Goal: Transaction & Acquisition: Subscribe to service/newsletter

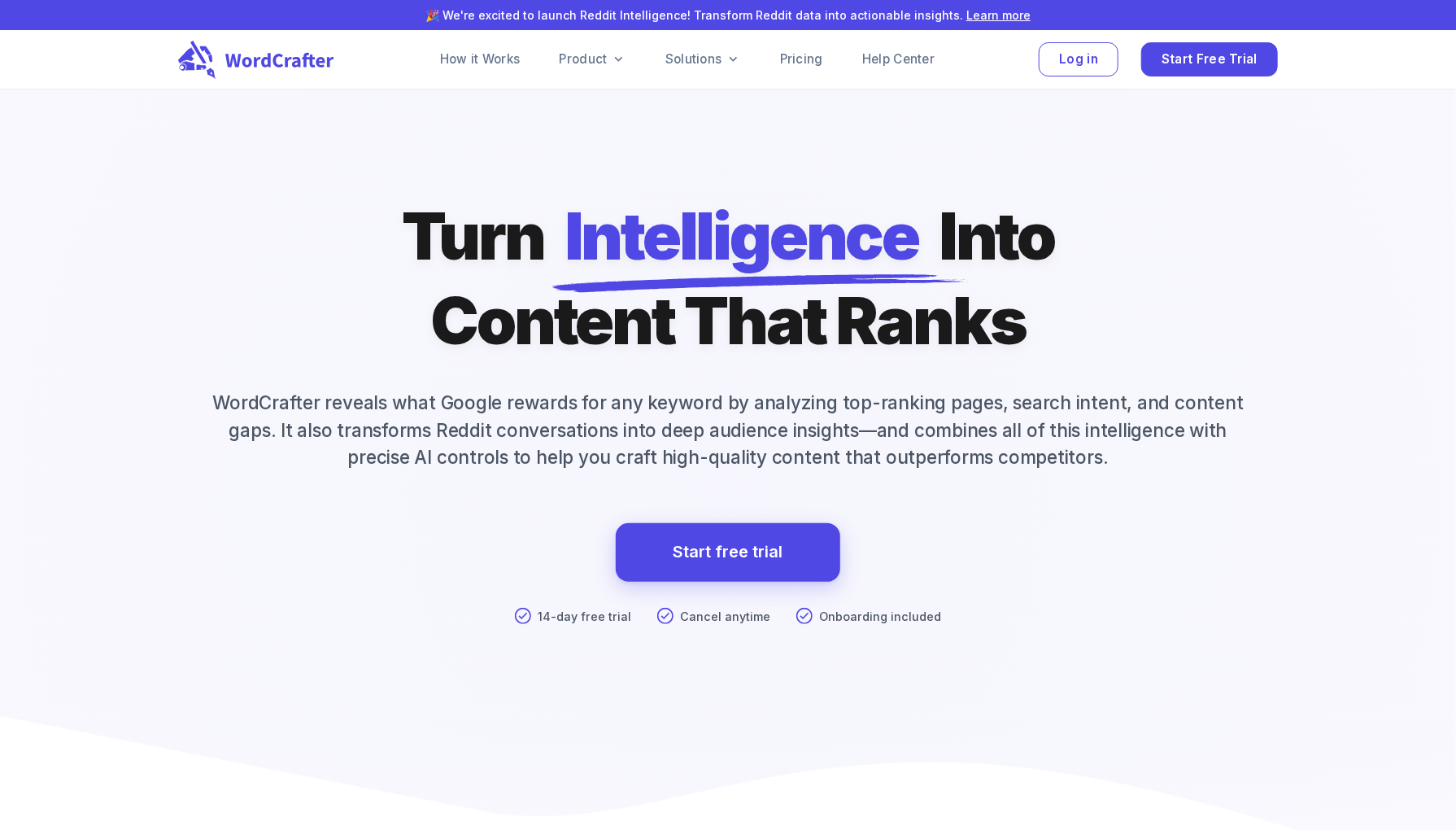
click at [1104, 310] on div "Turn Intelligence Into Content That Ranks WordCrafter reveals what Google rewar…" at bounding box center [728, 454] width 1138 height 522
click at [946, 421] on p "WordCrafter reveals what Google rewards for any keyword by analyzing top-rankin…" at bounding box center [728, 429] width 1099 height 82
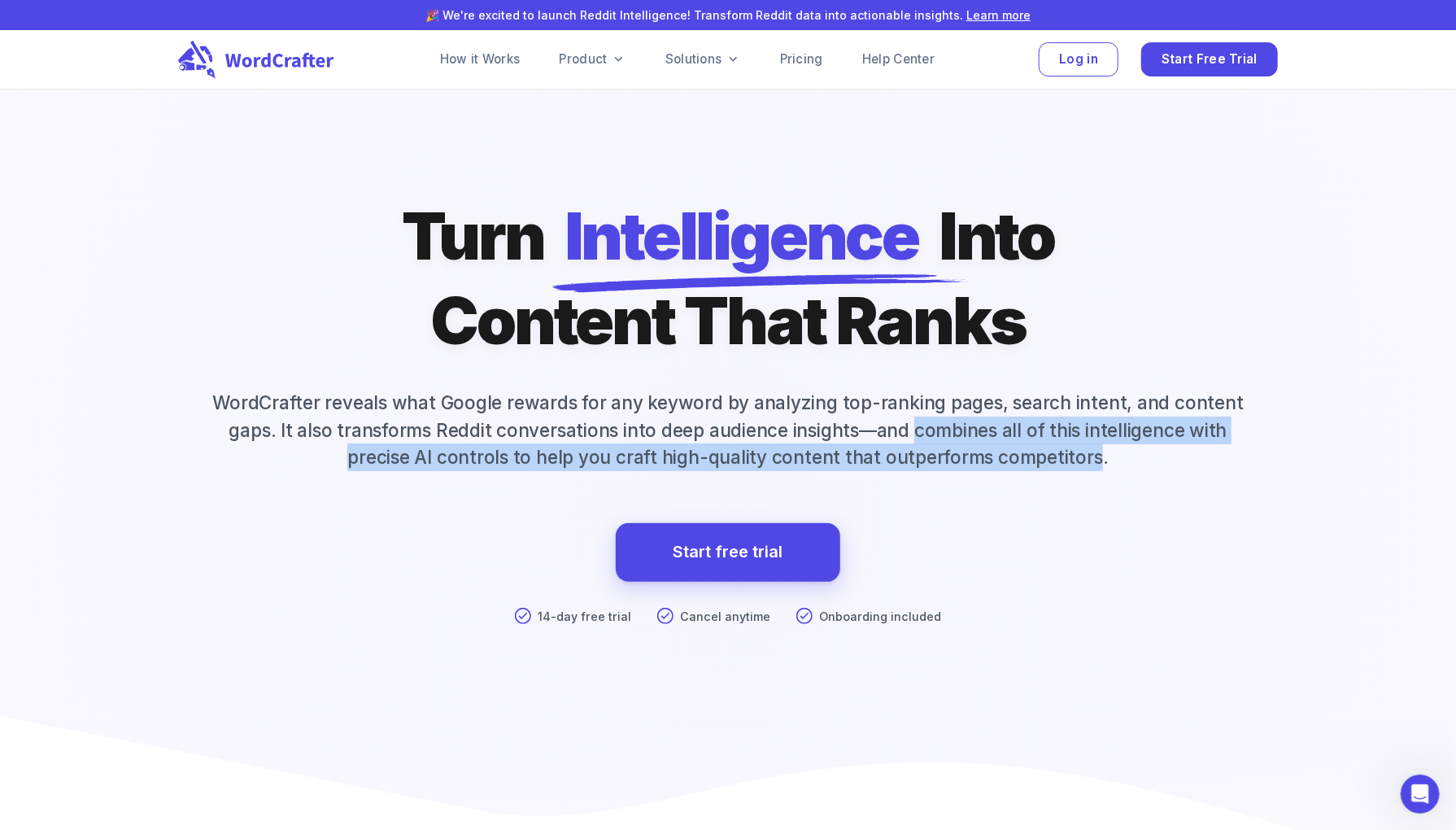
drag, startPoint x: 946, startPoint y: 421, endPoint x: 1076, endPoint y: 450, distance: 133.2
click at [1076, 450] on p "WordCrafter reveals what Google rewards for any keyword by analyzing top-rankin…" at bounding box center [728, 429] width 1099 height 82
copy p "combines all of this intelligence with precise AI controls to help you craft hi…"
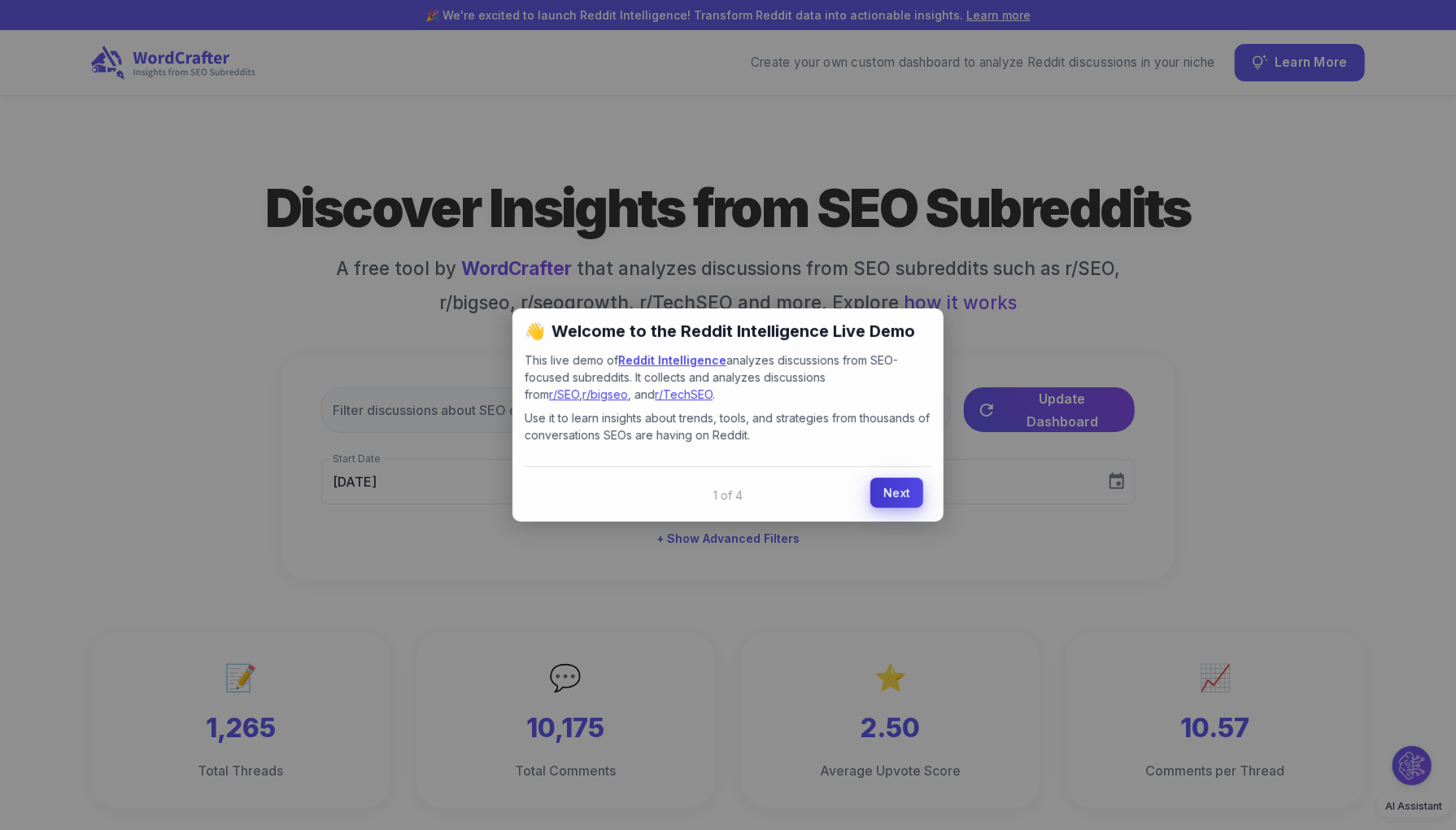
click at [886, 494] on link "Next" at bounding box center [897, 492] width 53 height 30
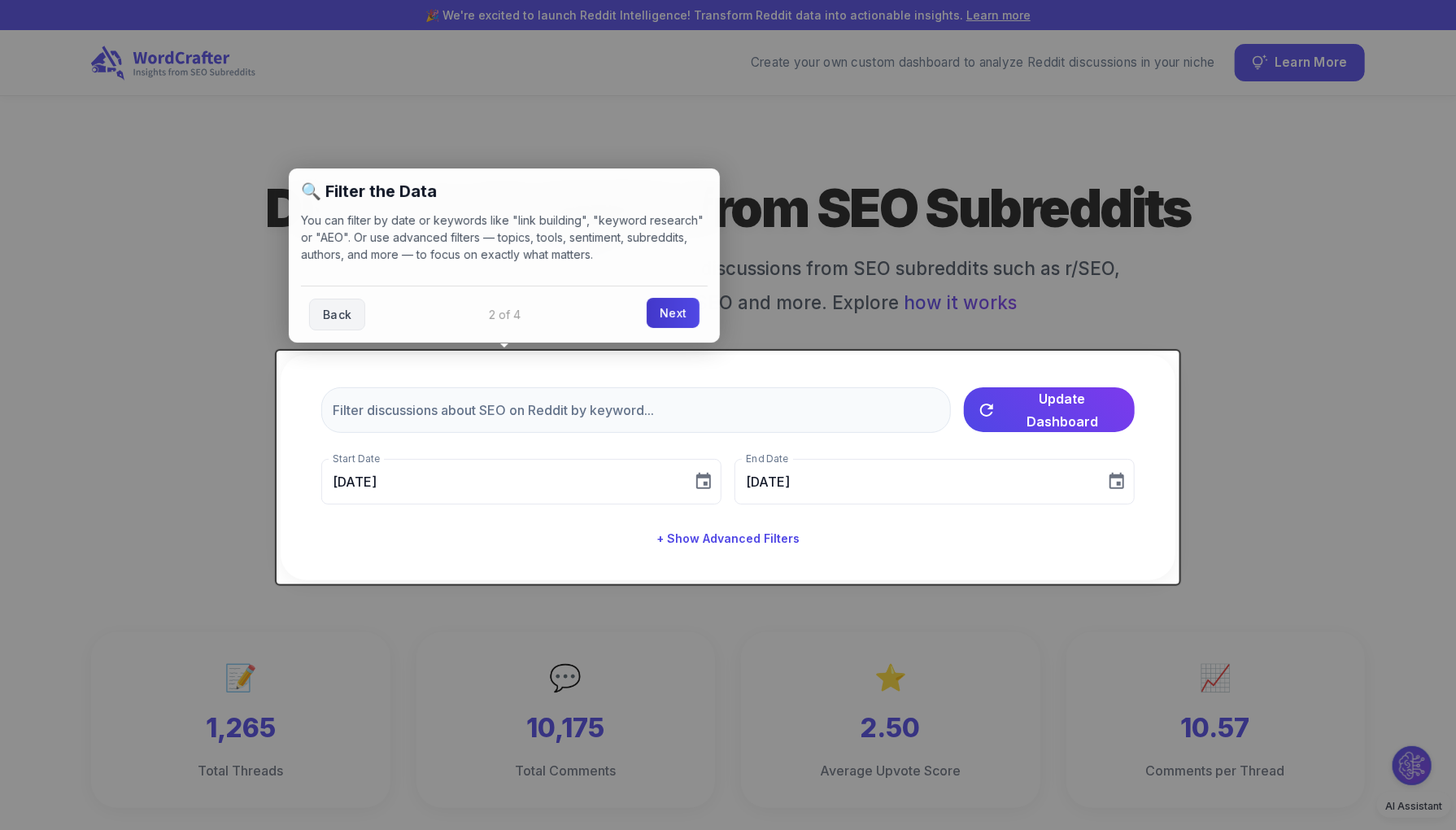
click at [680, 306] on link "Next" at bounding box center [672, 312] width 53 height 30
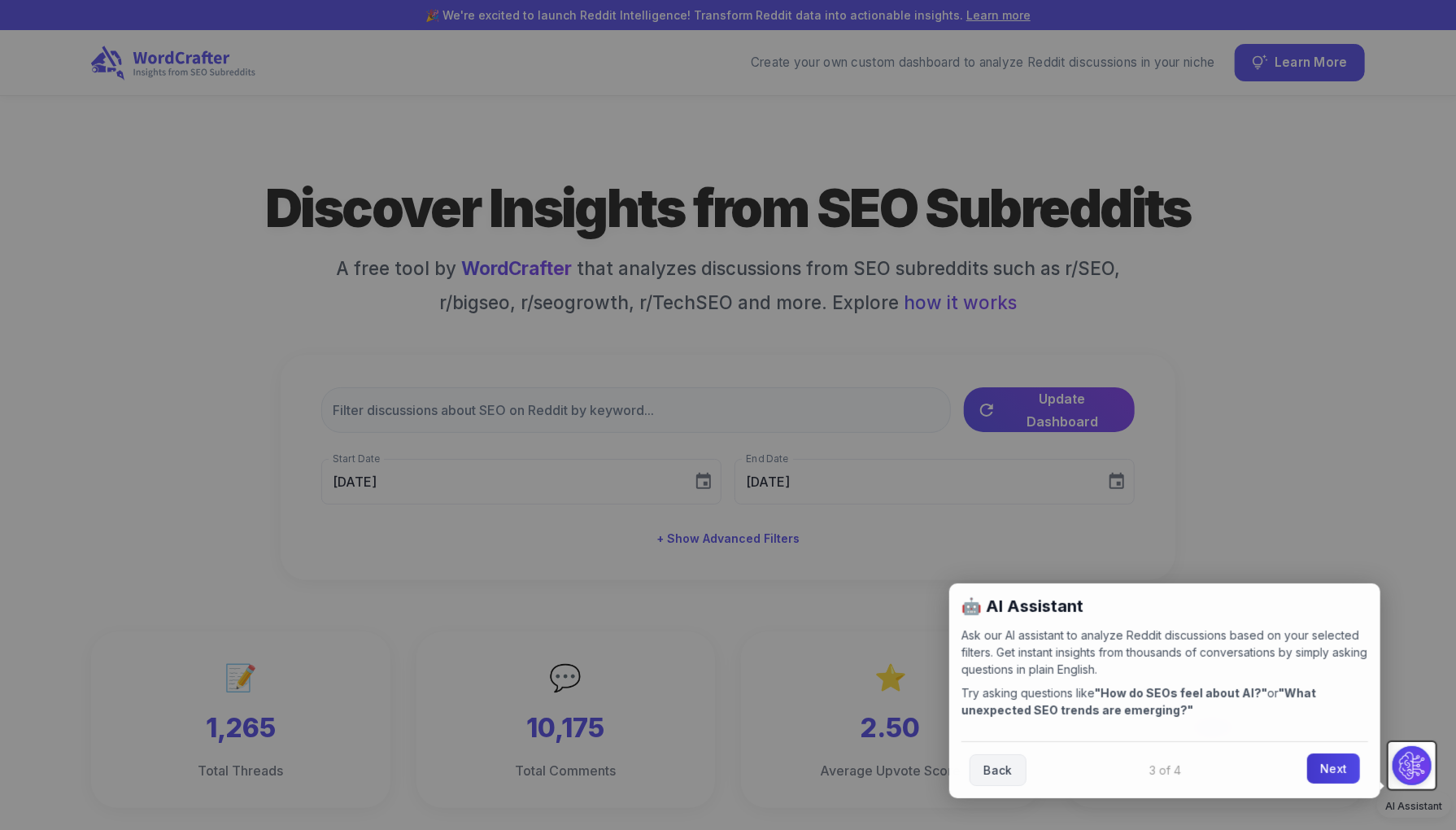
click at [1339, 765] on link "Next" at bounding box center [1333, 767] width 53 height 30
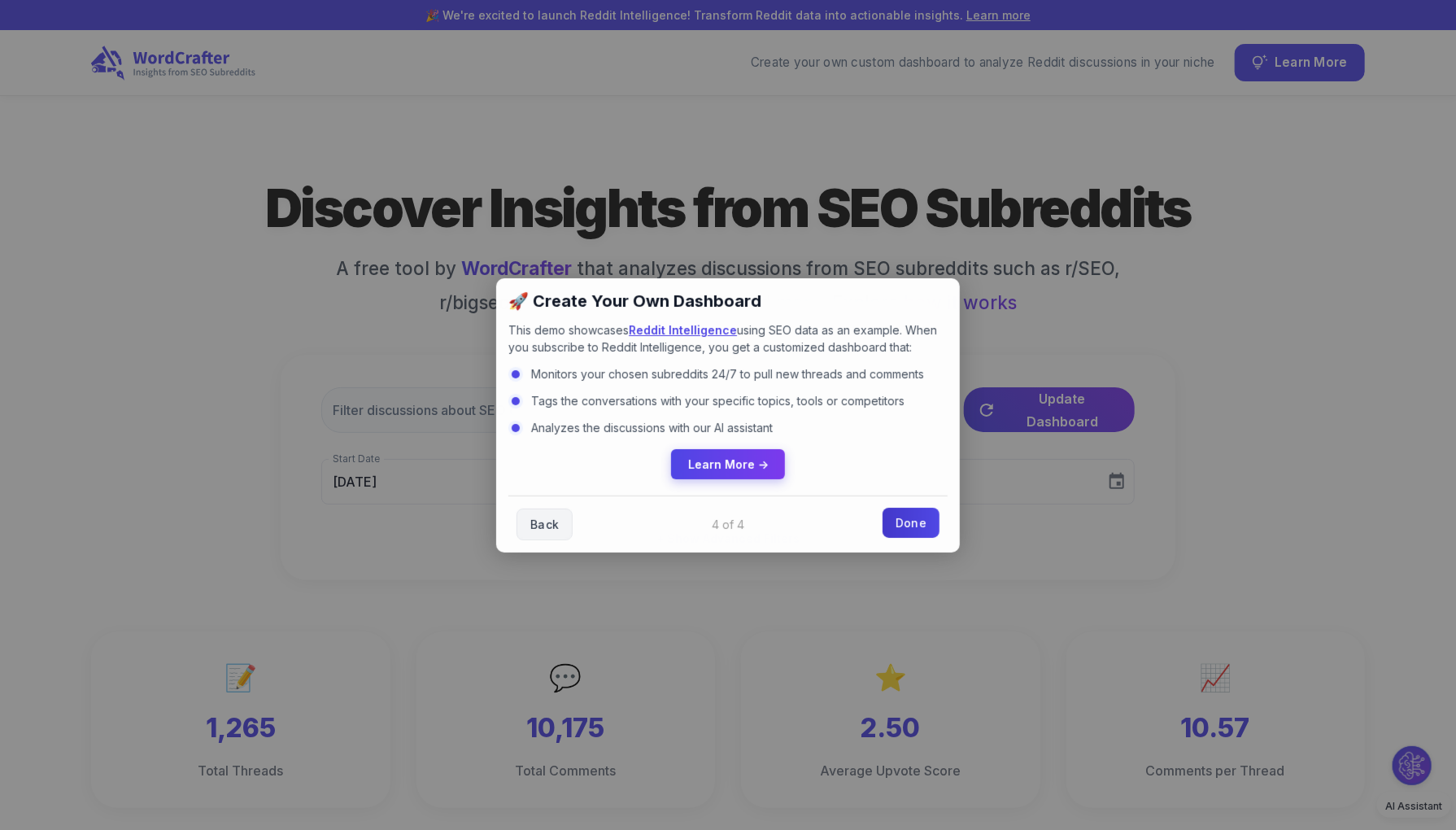
click at [904, 527] on link "Done" at bounding box center [910, 522] width 57 height 30
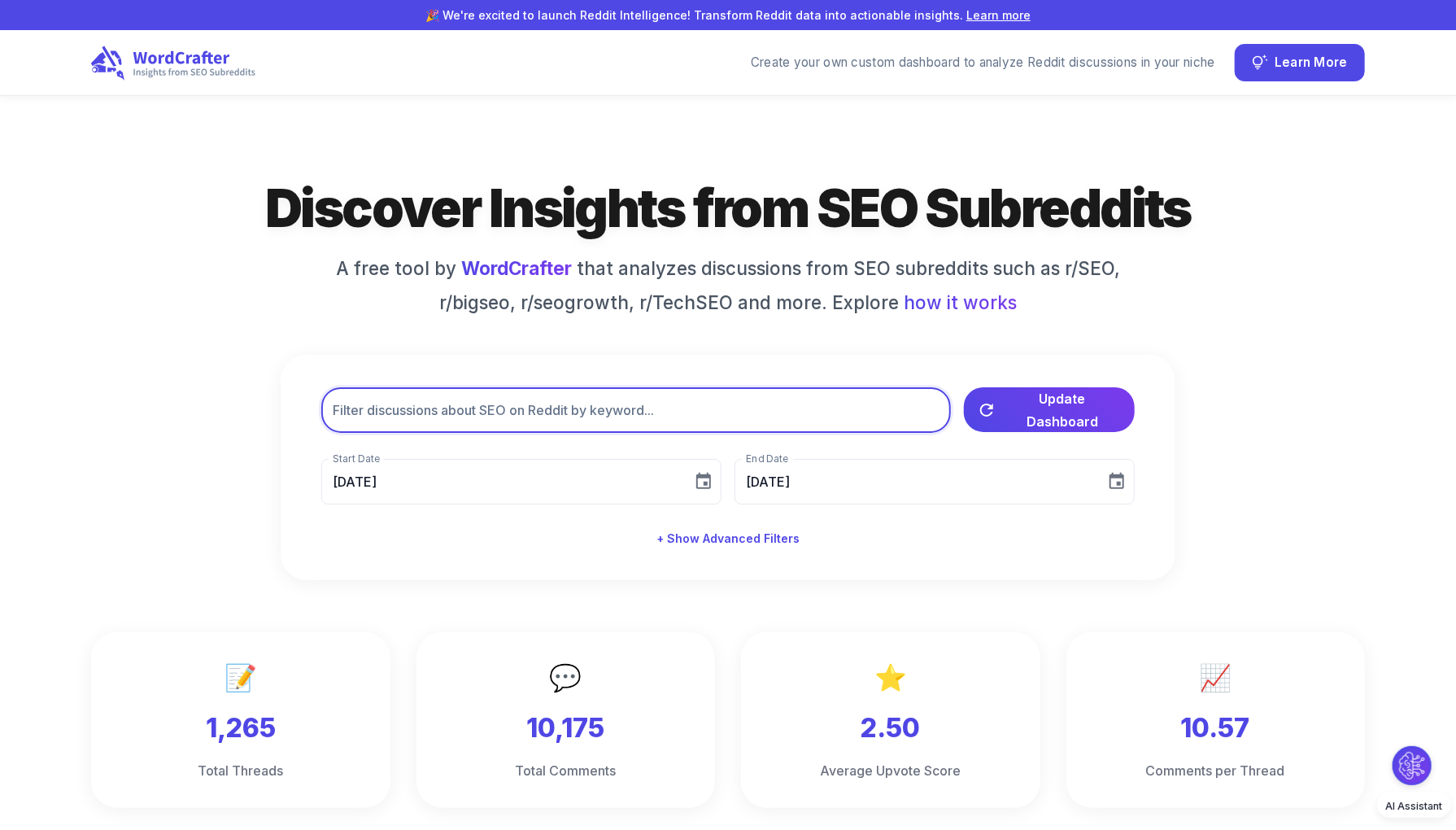
click at [561, 396] on input "text" at bounding box center [637, 410] width 630 height 45
click at [226, 319] on div "Discover Insights from SEO Subreddits A free tool by WordCrafter that analyzes …" at bounding box center [728, 377] width 1273 height 406
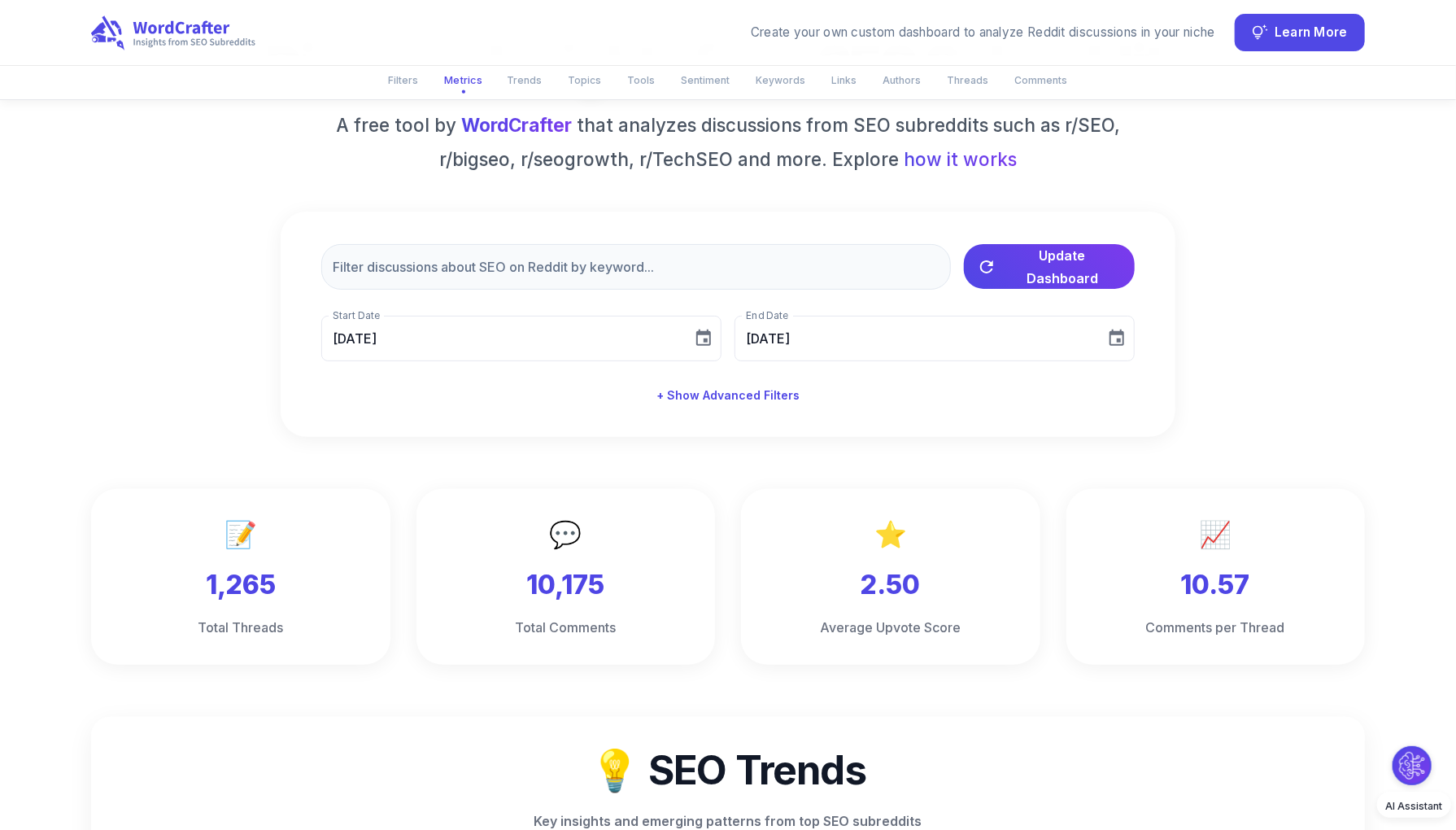
scroll to position [162, 0]
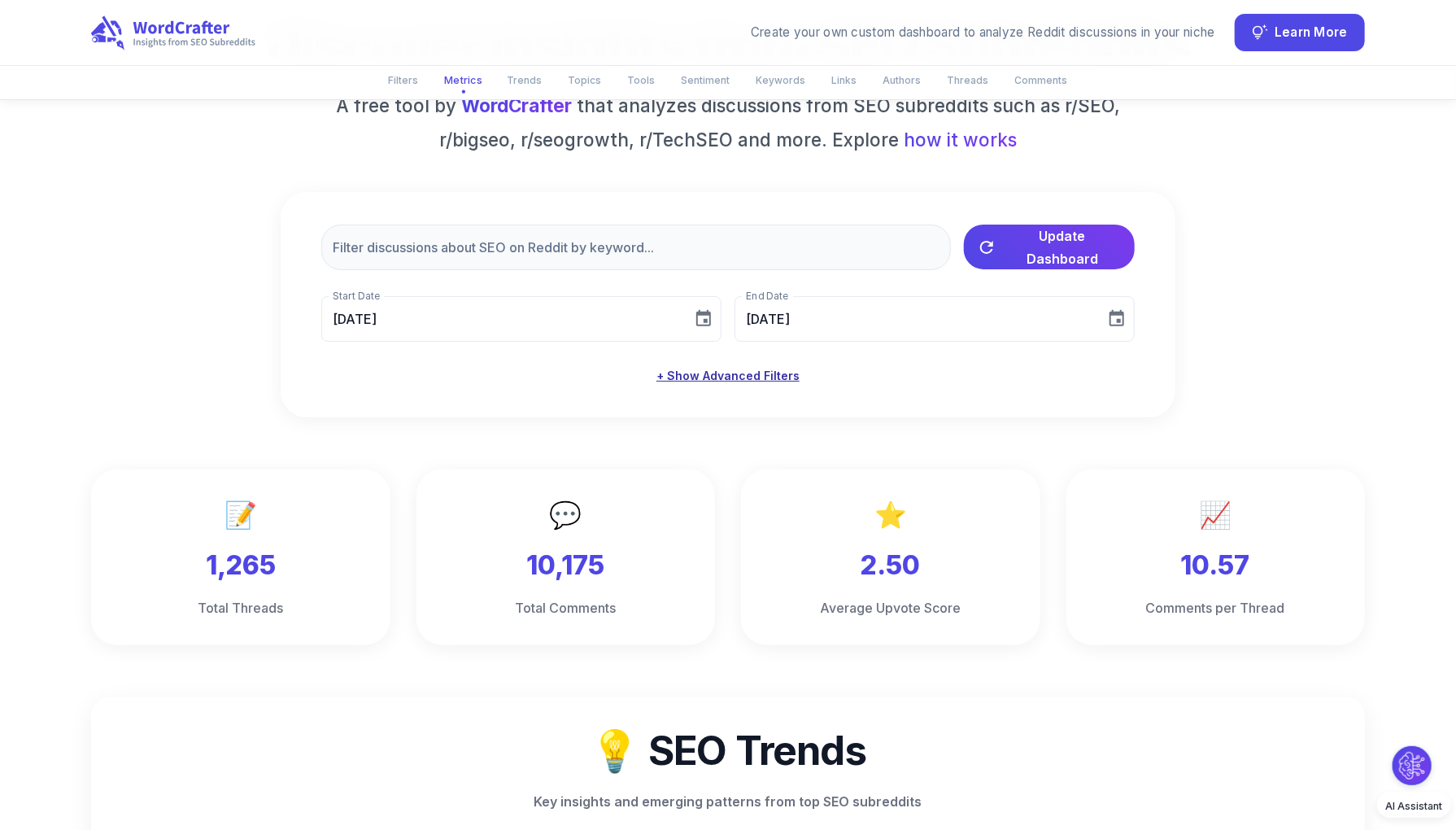
click at [786, 374] on button "+ Show Advanced Filters" at bounding box center [728, 376] width 157 height 30
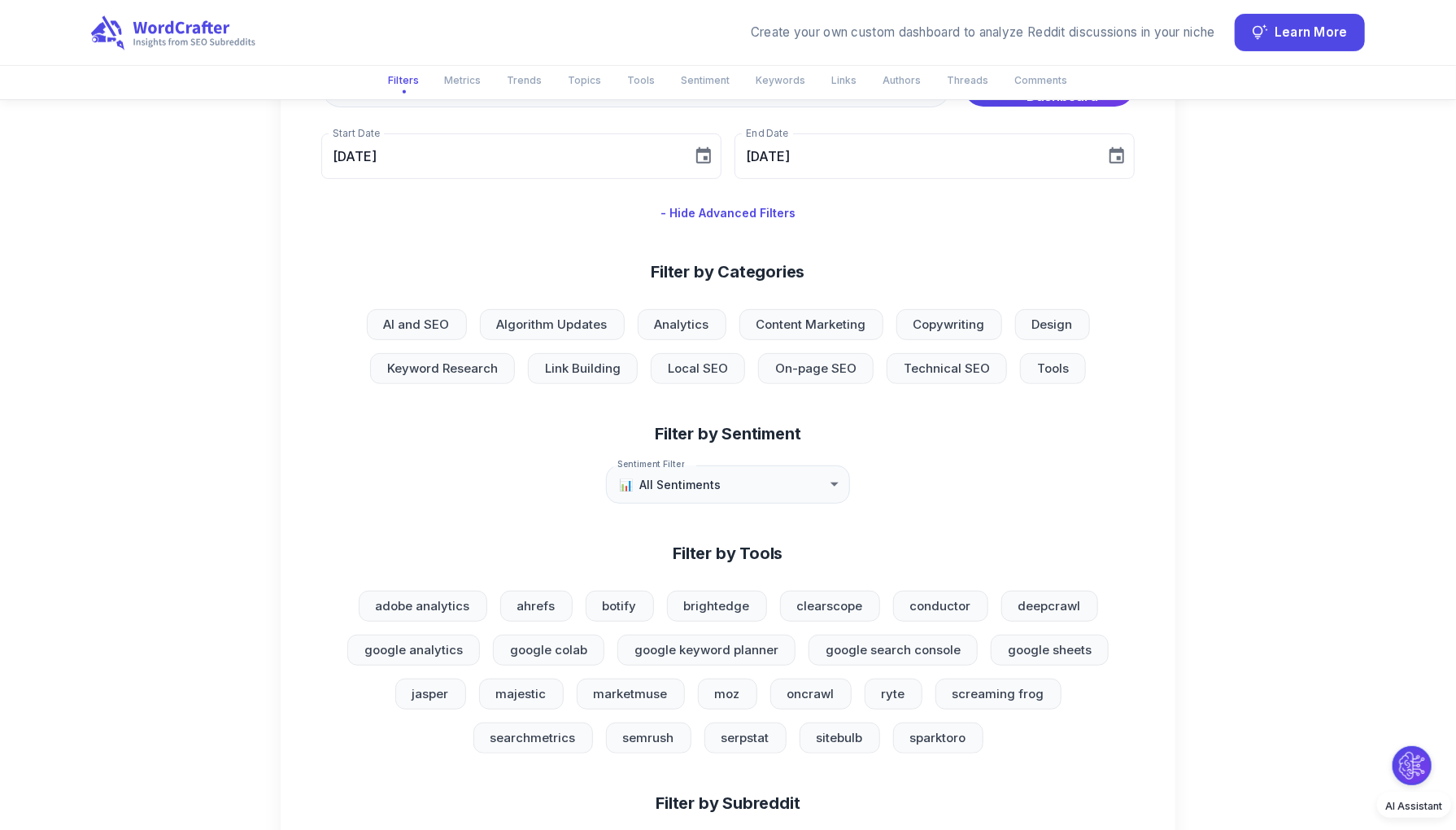
scroll to position [0, 0]
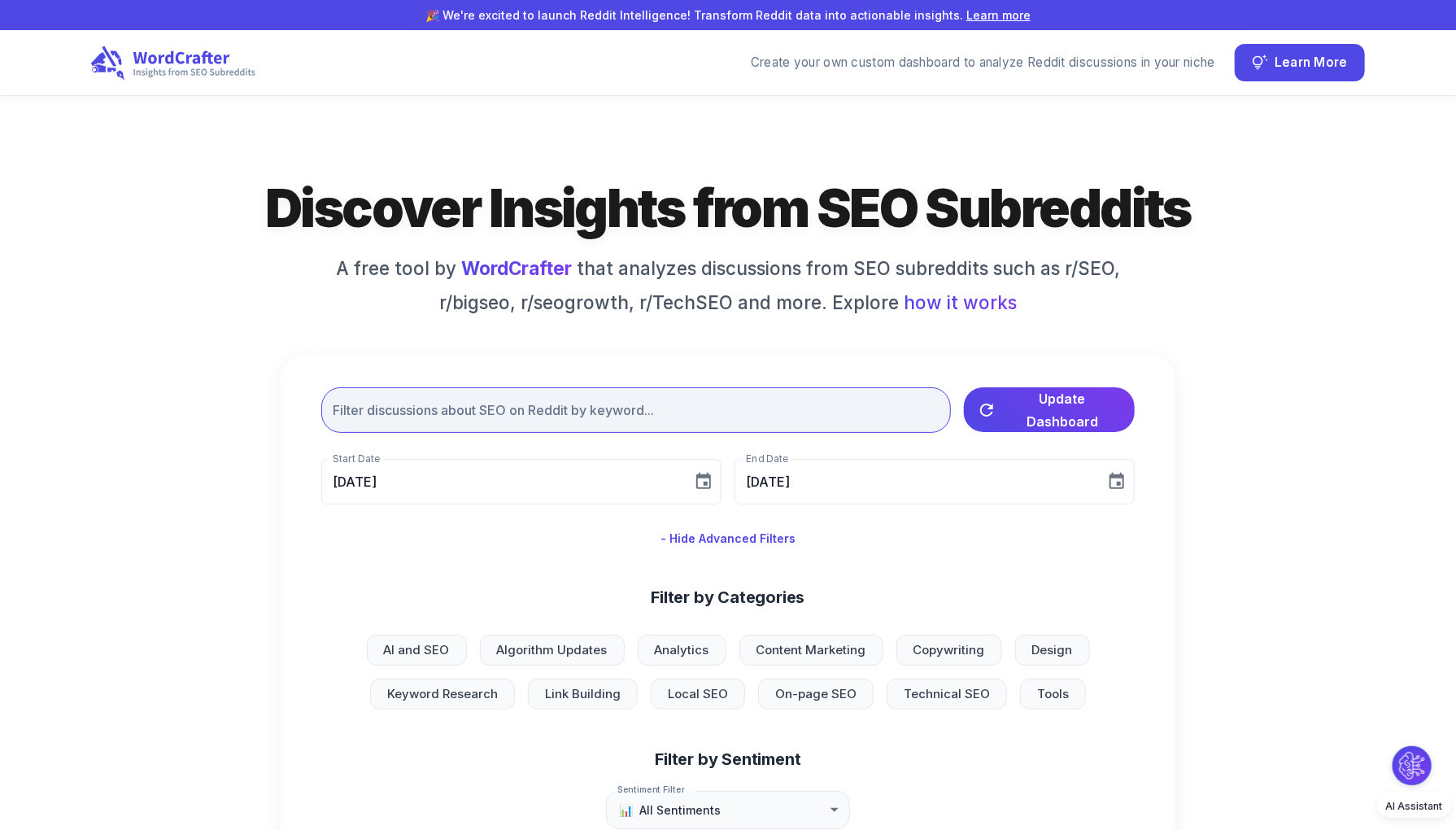
click at [559, 404] on input "text" at bounding box center [637, 410] width 630 height 45
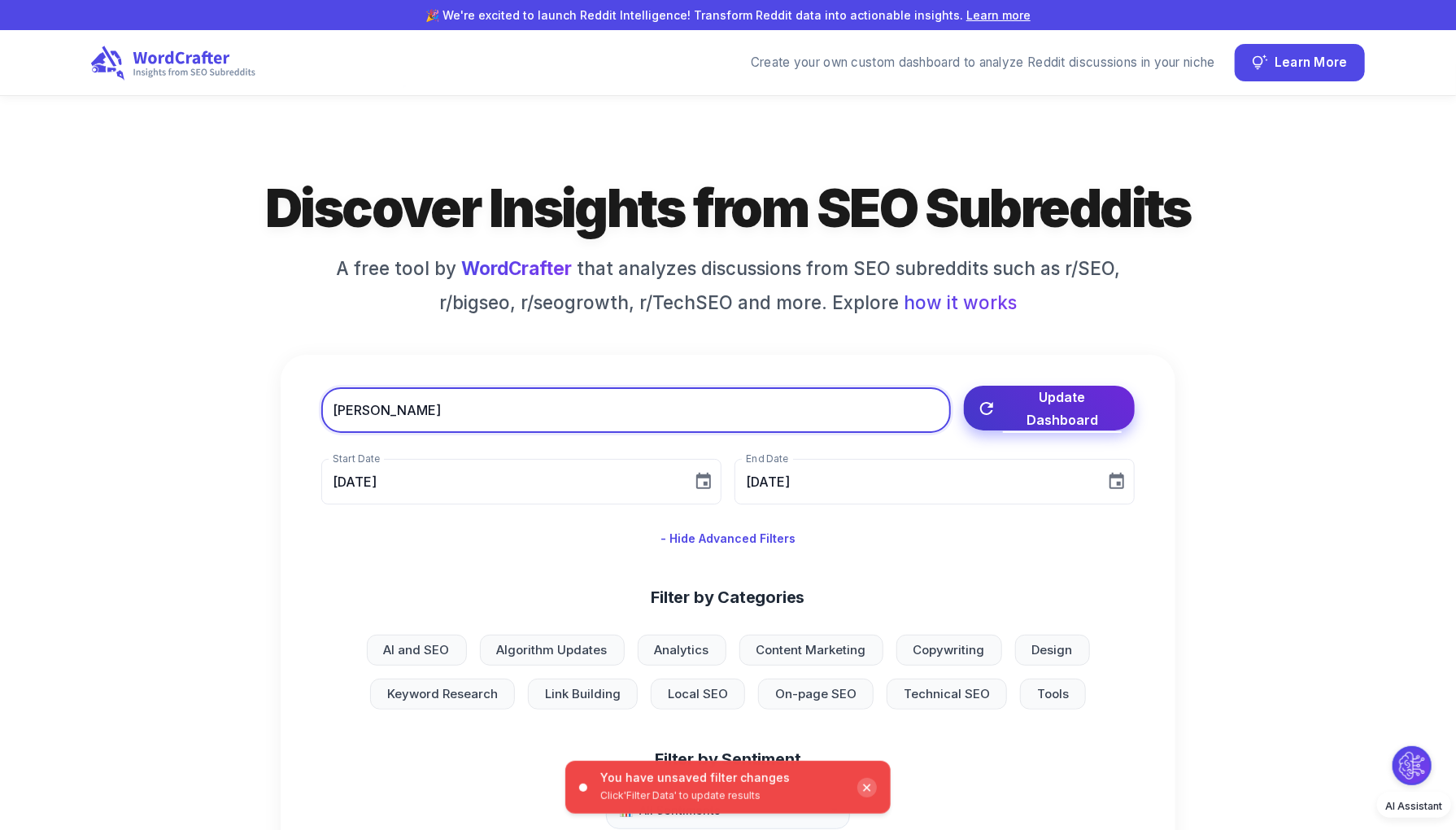
type input "[PERSON_NAME]"
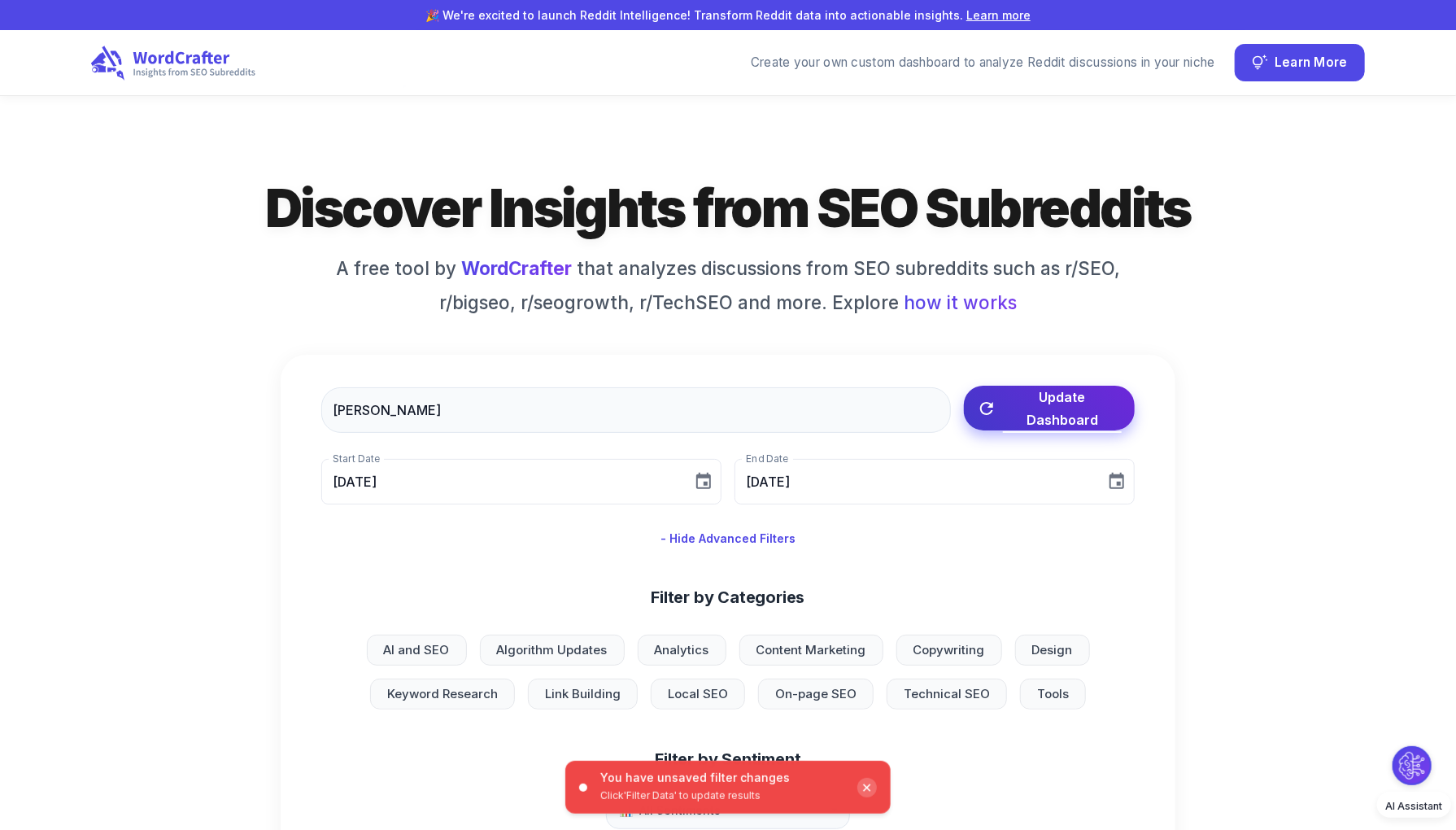
click at [1070, 415] on span "Update Dashboard" at bounding box center [1062, 408] width 119 height 45
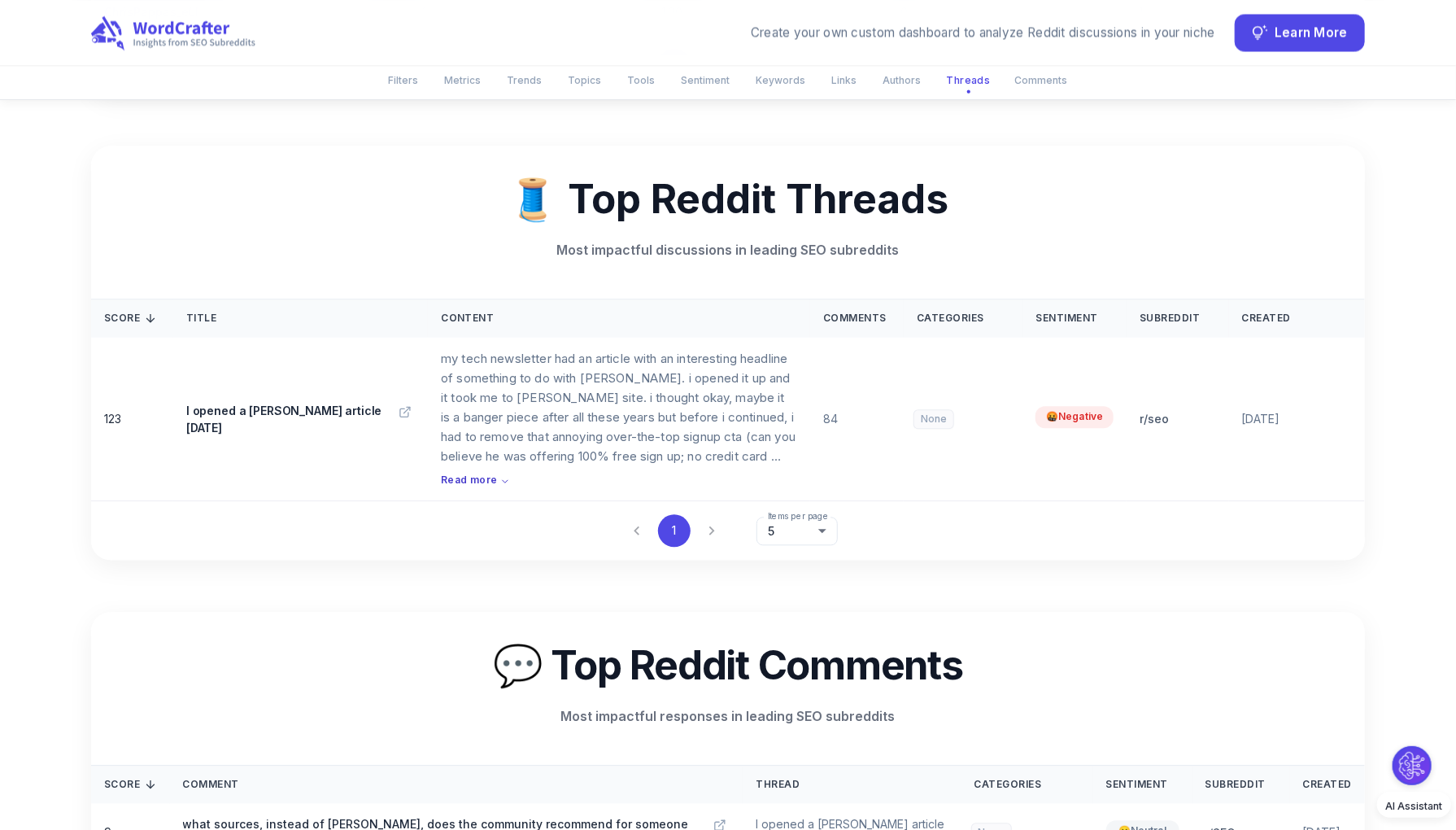
scroll to position [5612, 0]
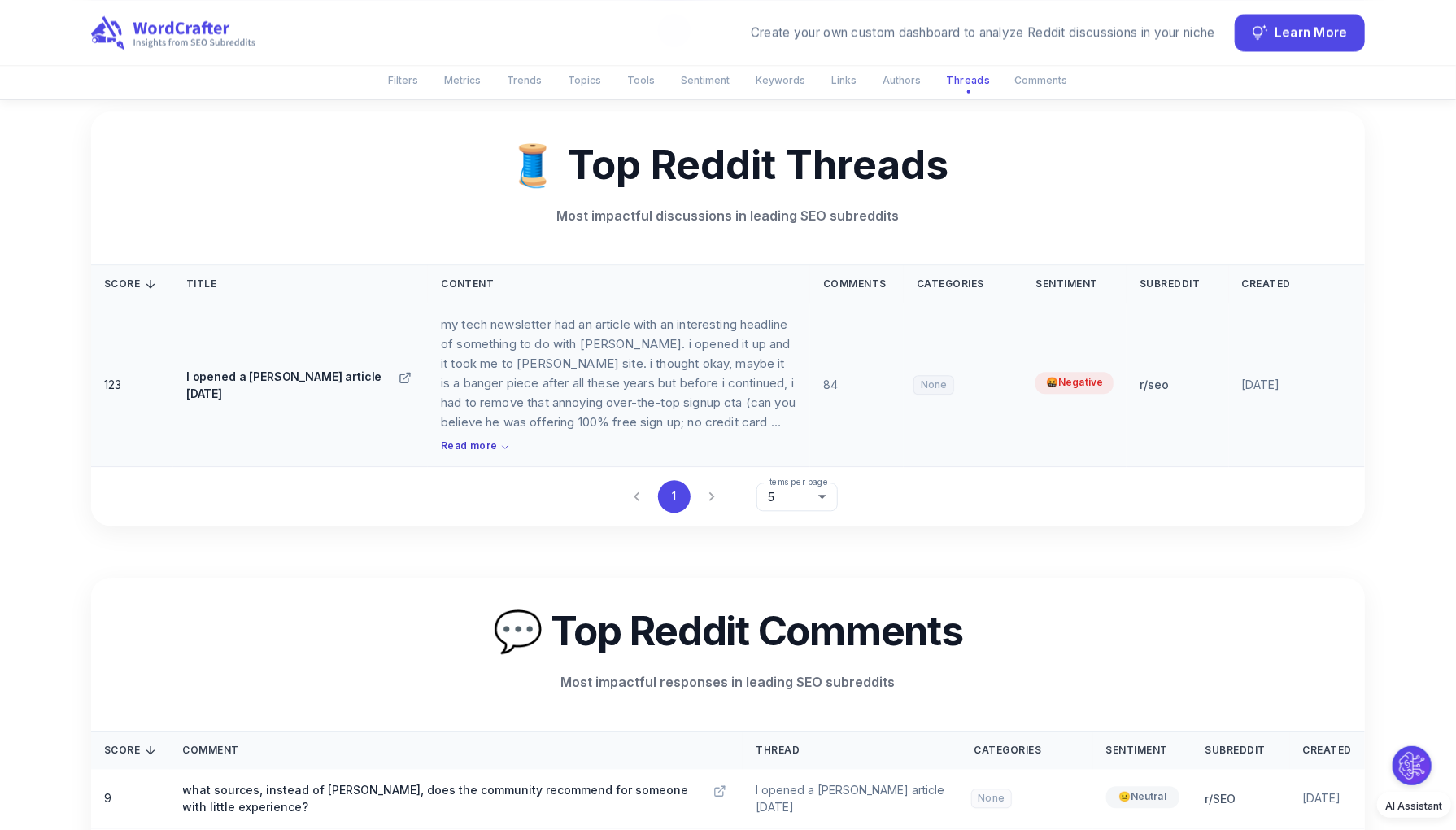
click at [407, 384] on icon at bounding box center [404, 377] width 13 height 13
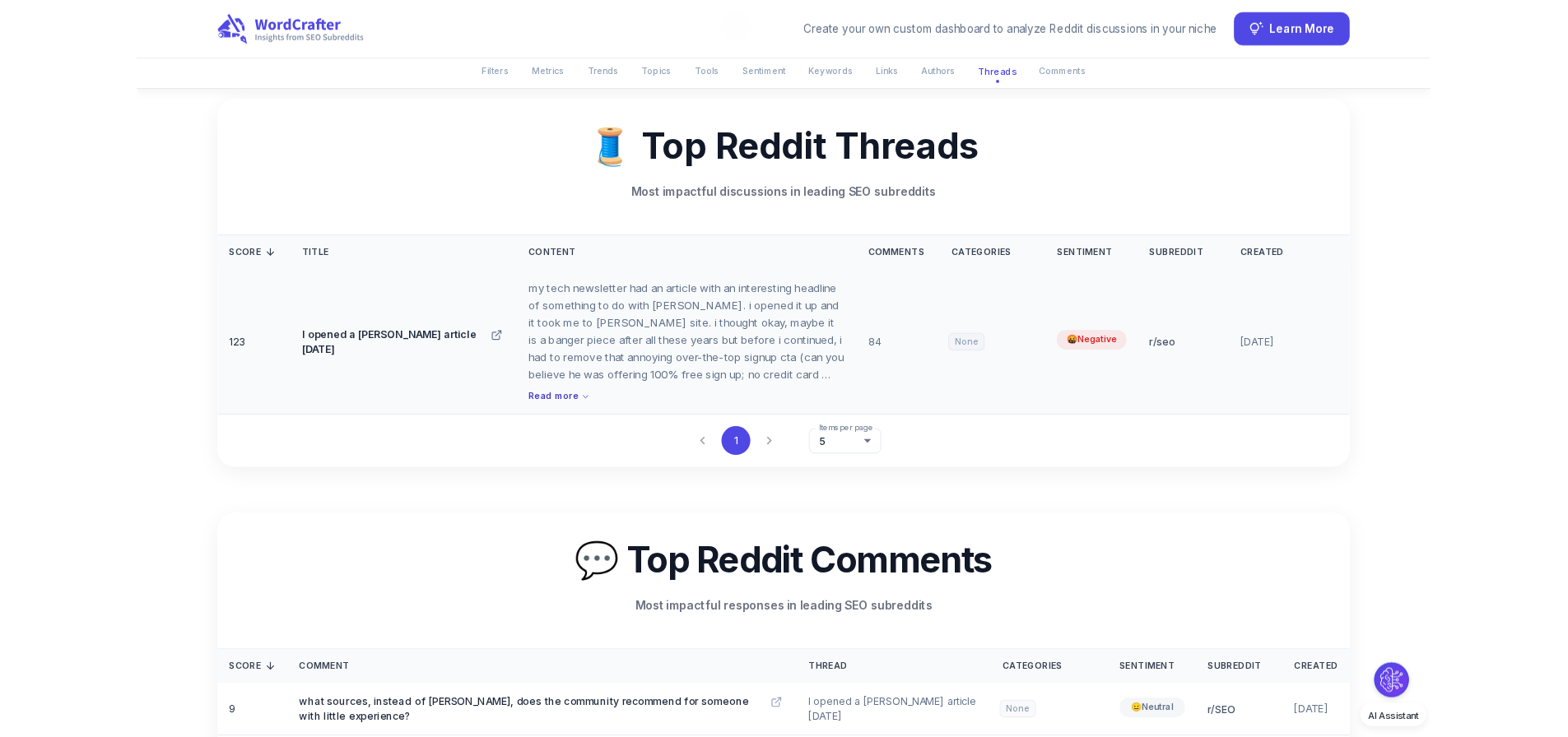
scroll to position [5686, 0]
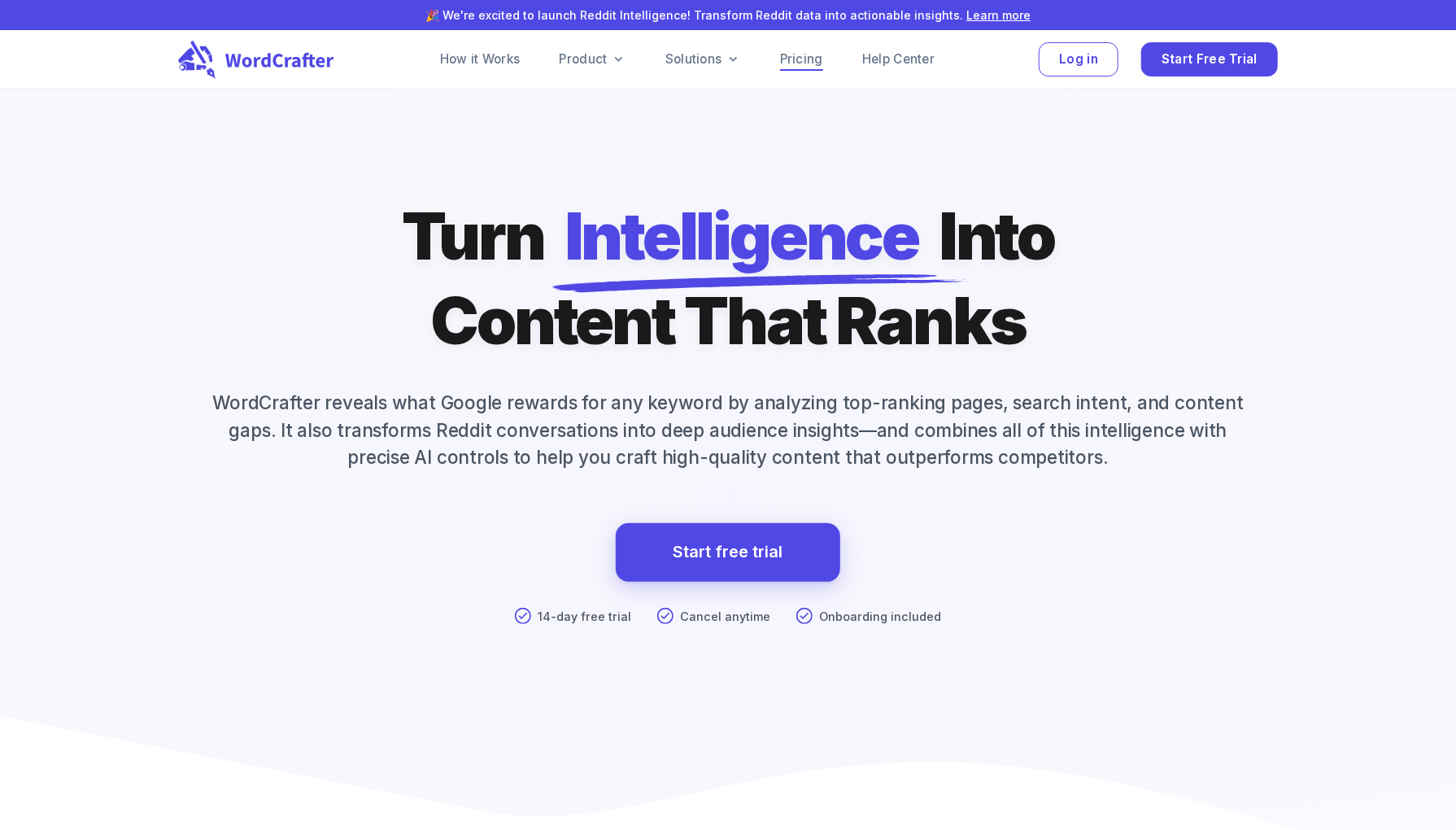
click at [811, 54] on link "Pricing" at bounding box center [801, 59] width 43 height 19
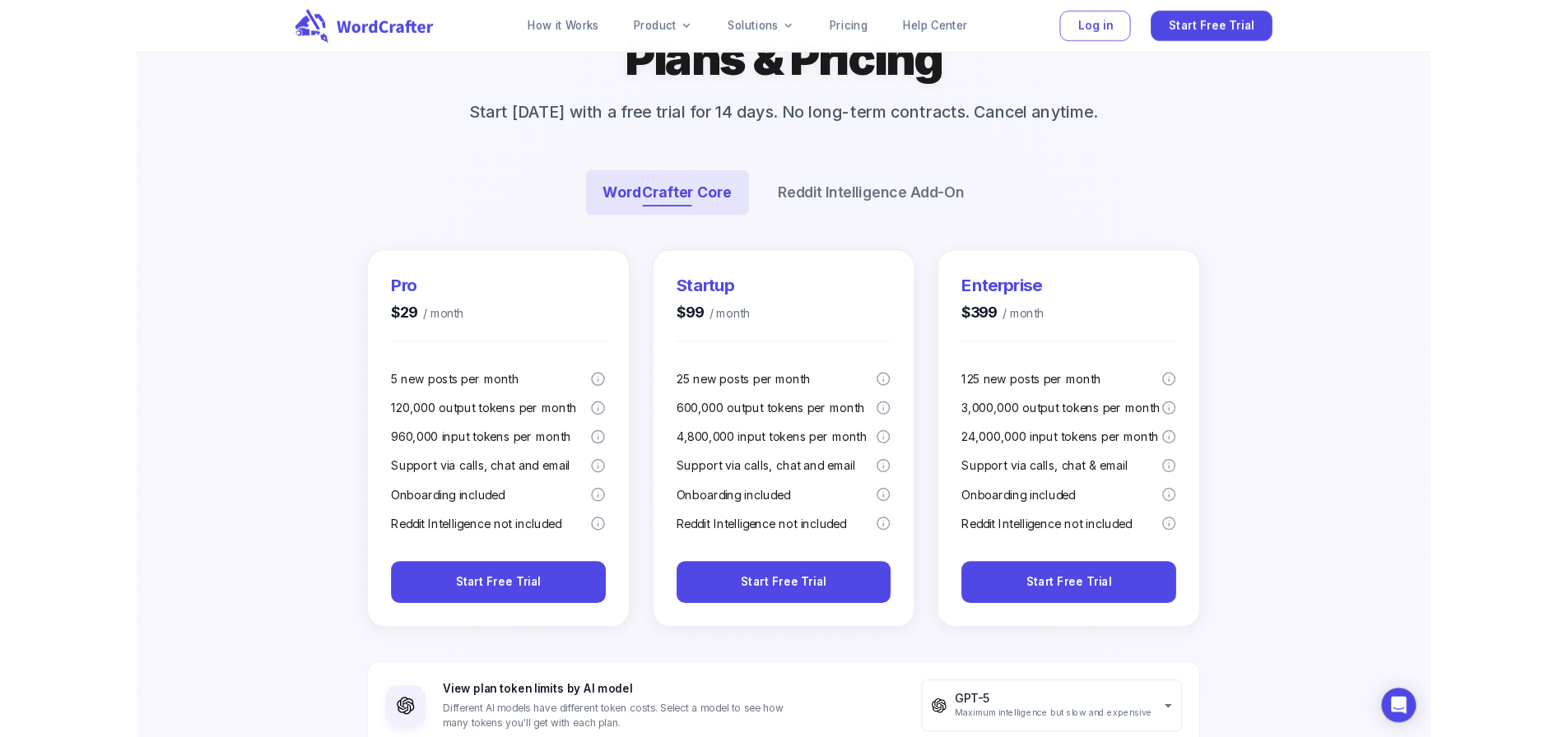
scroll to position [164, 0]
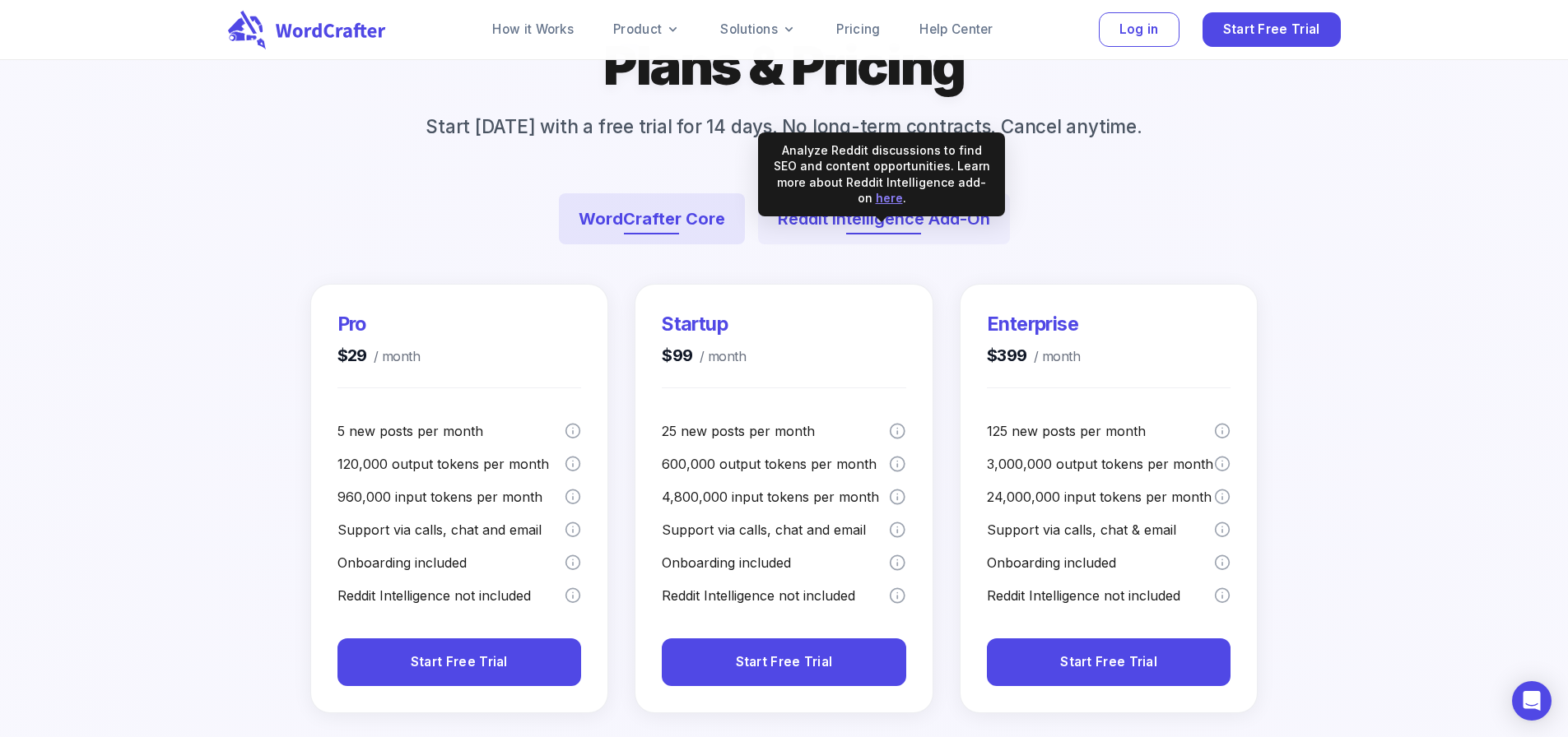
click at [819, 244] on button "Reddit Intelligence Add-On" at bounding box center [884, 219] width 252 height 51
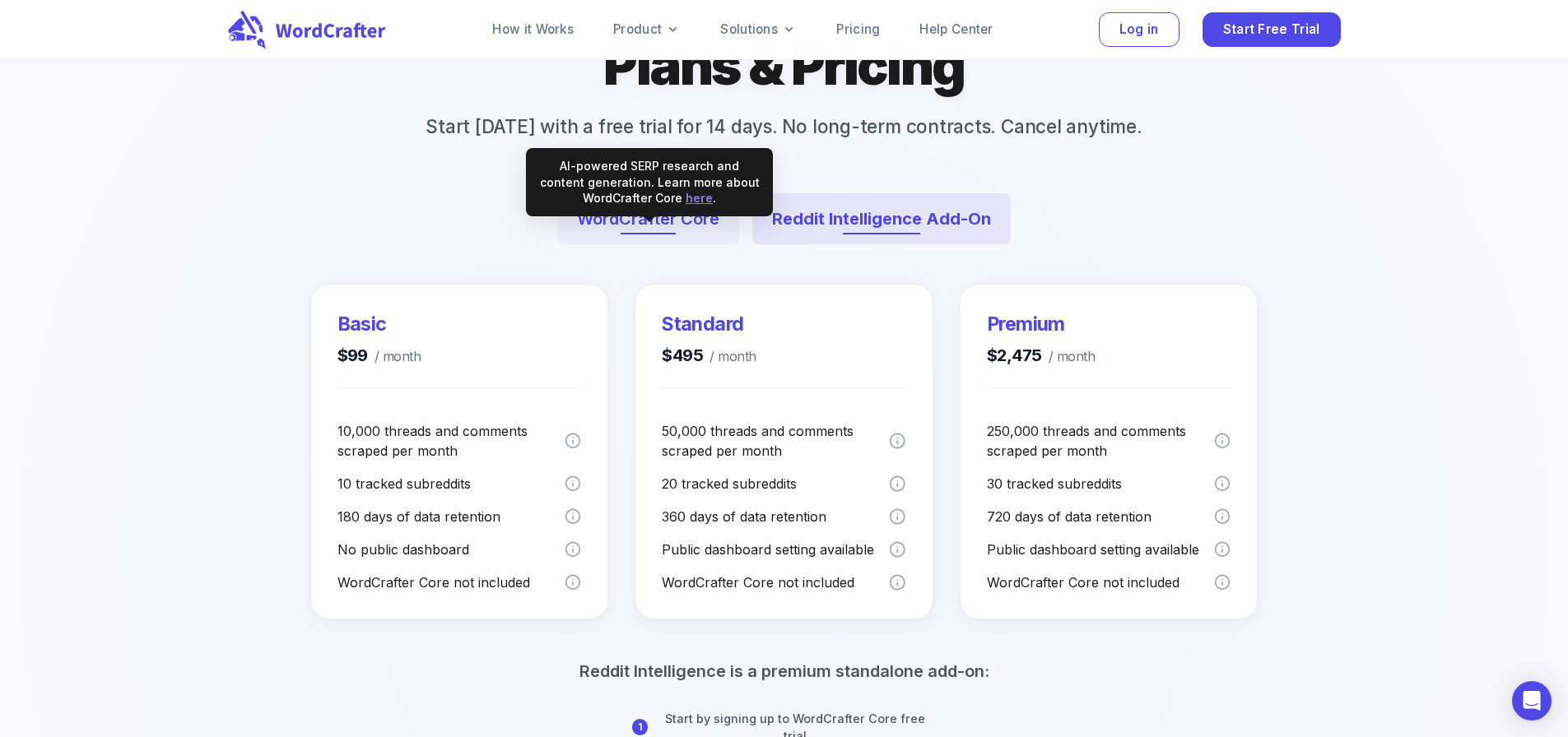
click at [624, 244] on button "WordCrafter Core" at bounding box center [648, 219] width 182 height 51
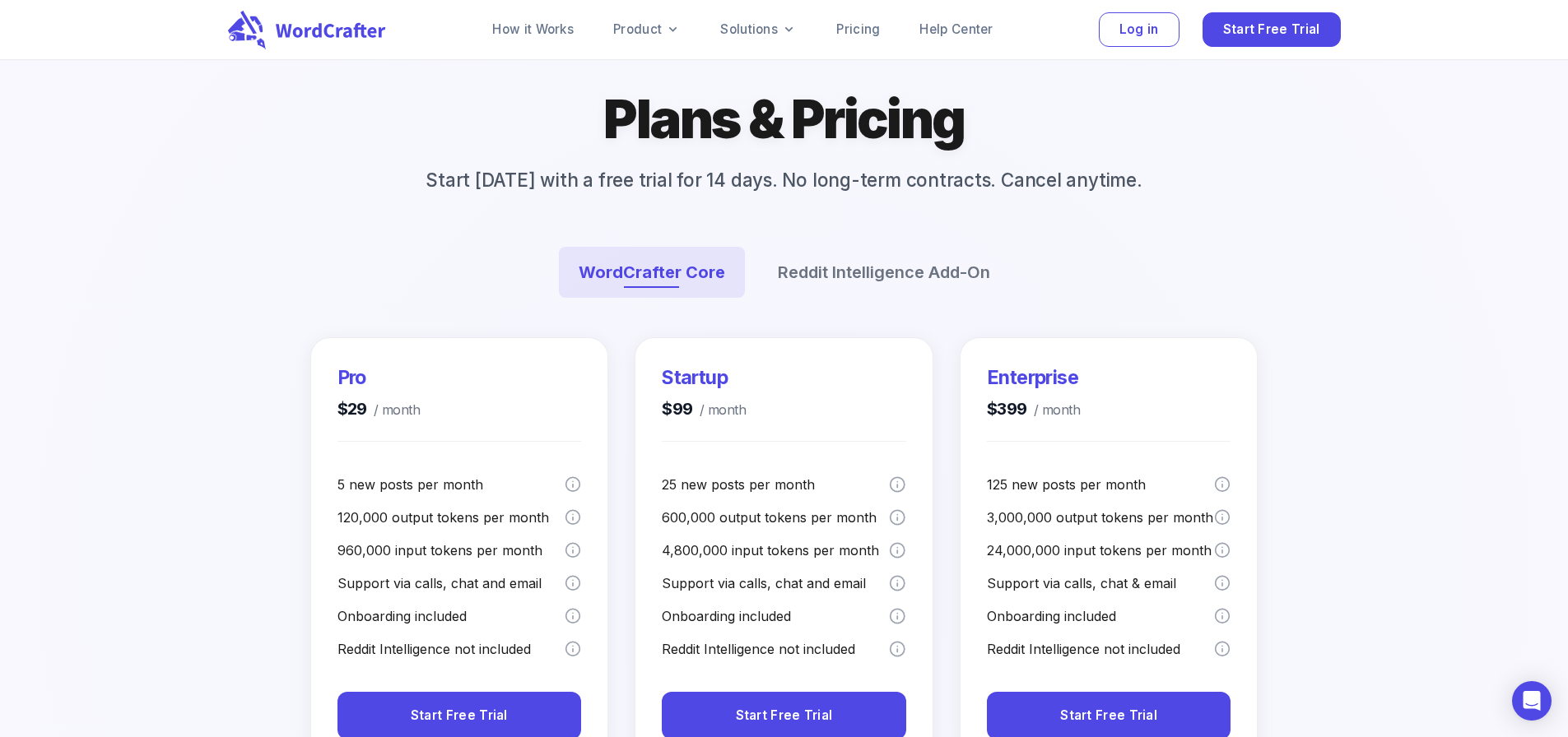
scroll to position [82, 0]
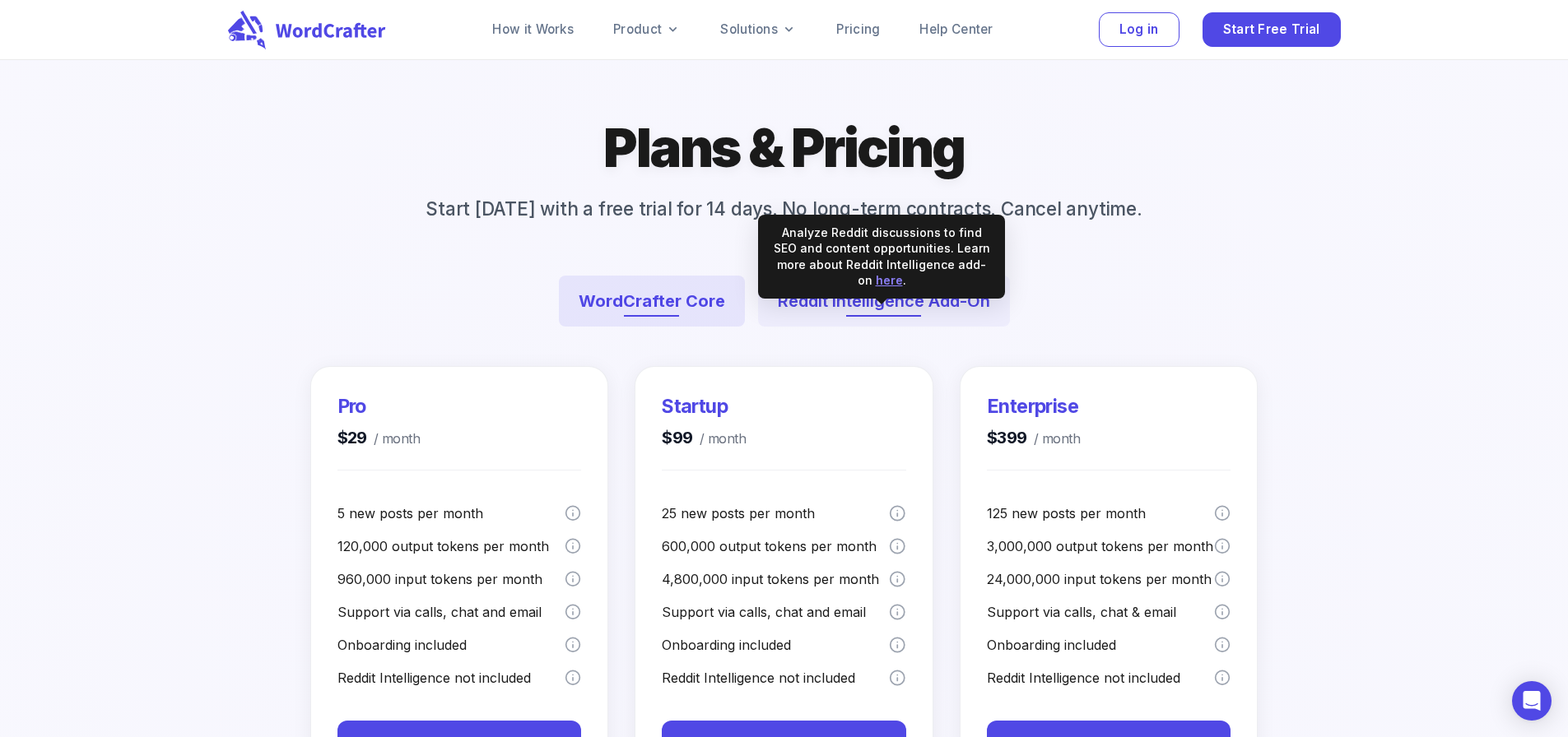
click at [887, 326] on button "Reddit Intelligence Add-On" at bounding box center [884, 301] width 252 height 51
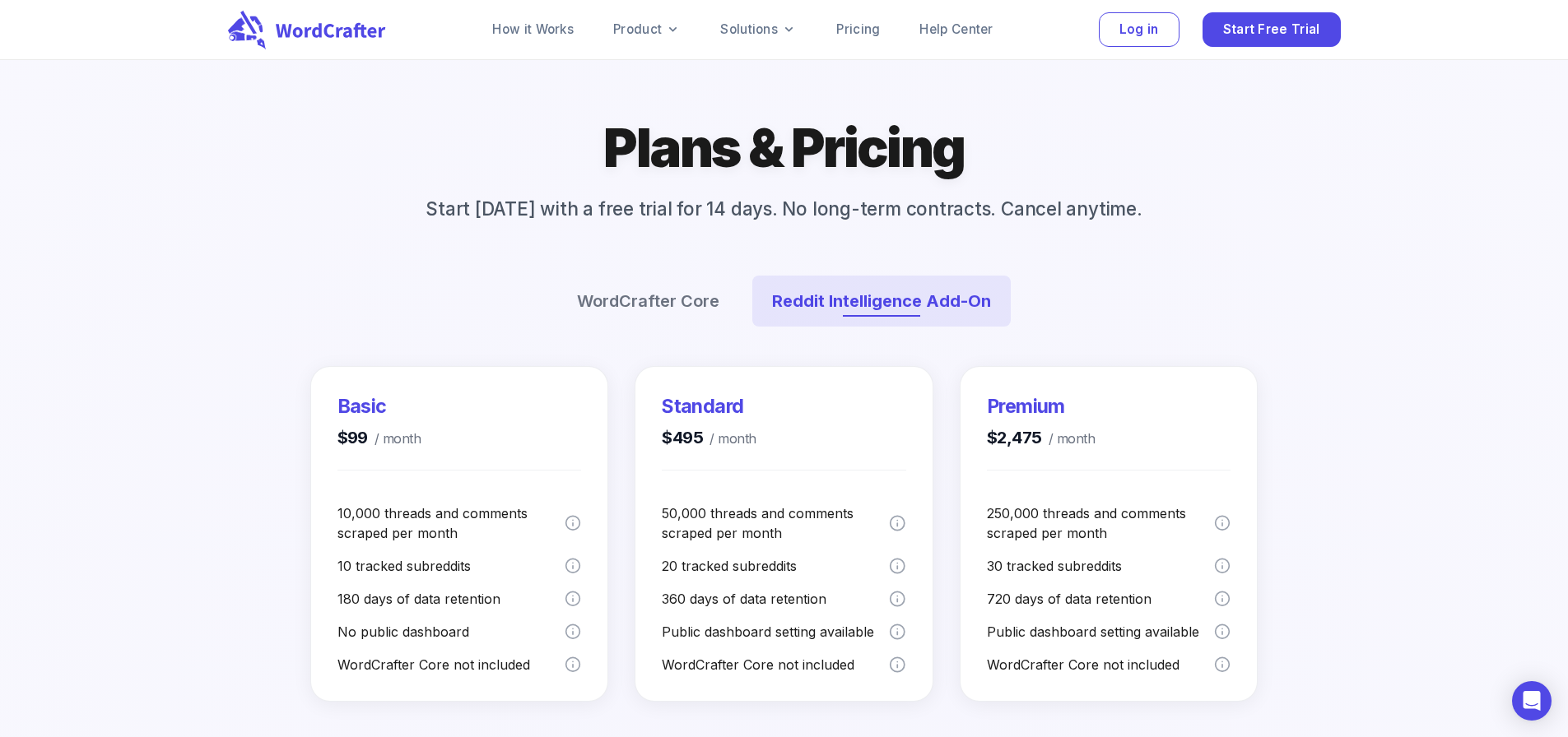
click at [143, 294] on div at bounding box center [784, 627] width 3144 height 2482
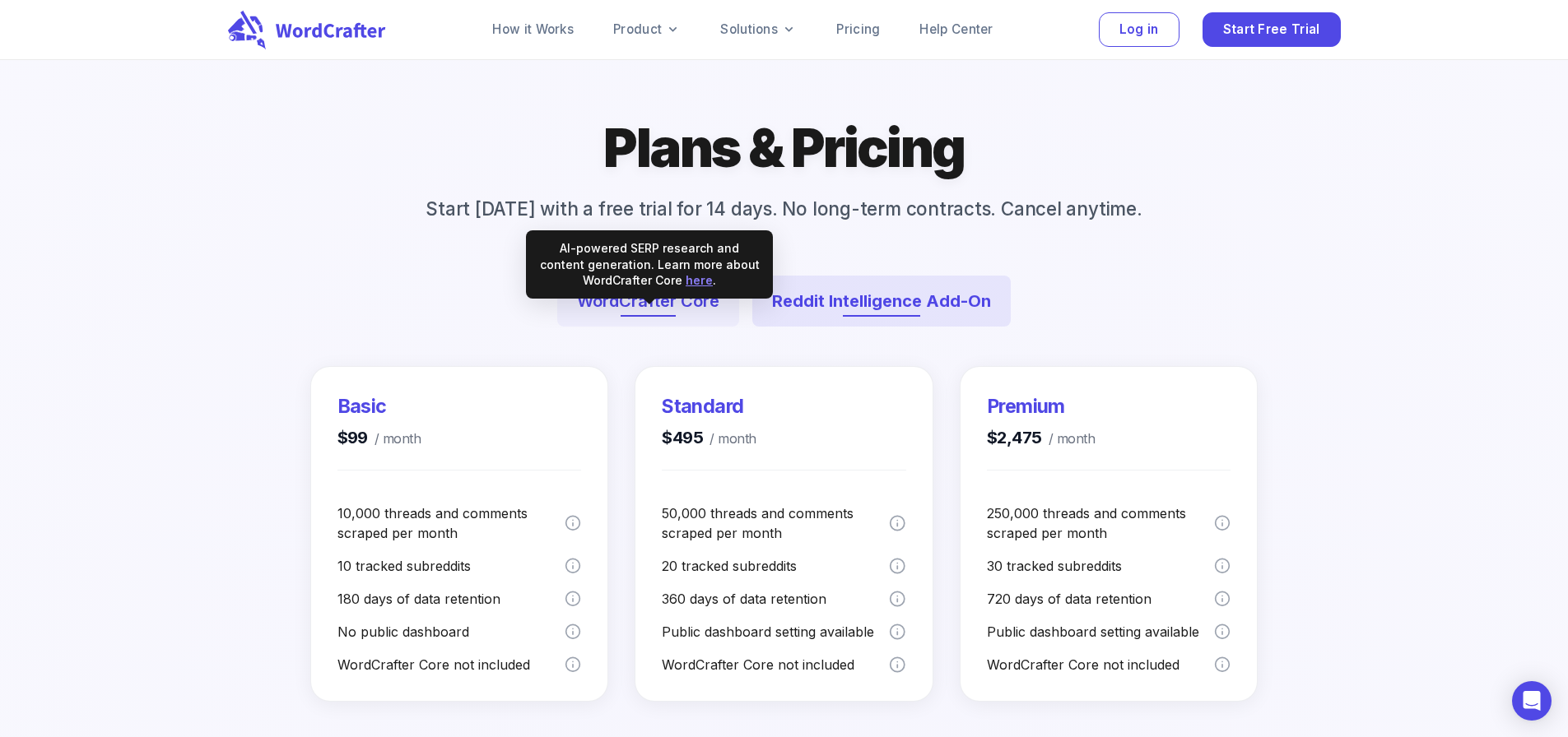
click at [666, 326] on button "WordCrafter Core" at bounding box center [648, 301] width 182 height 51
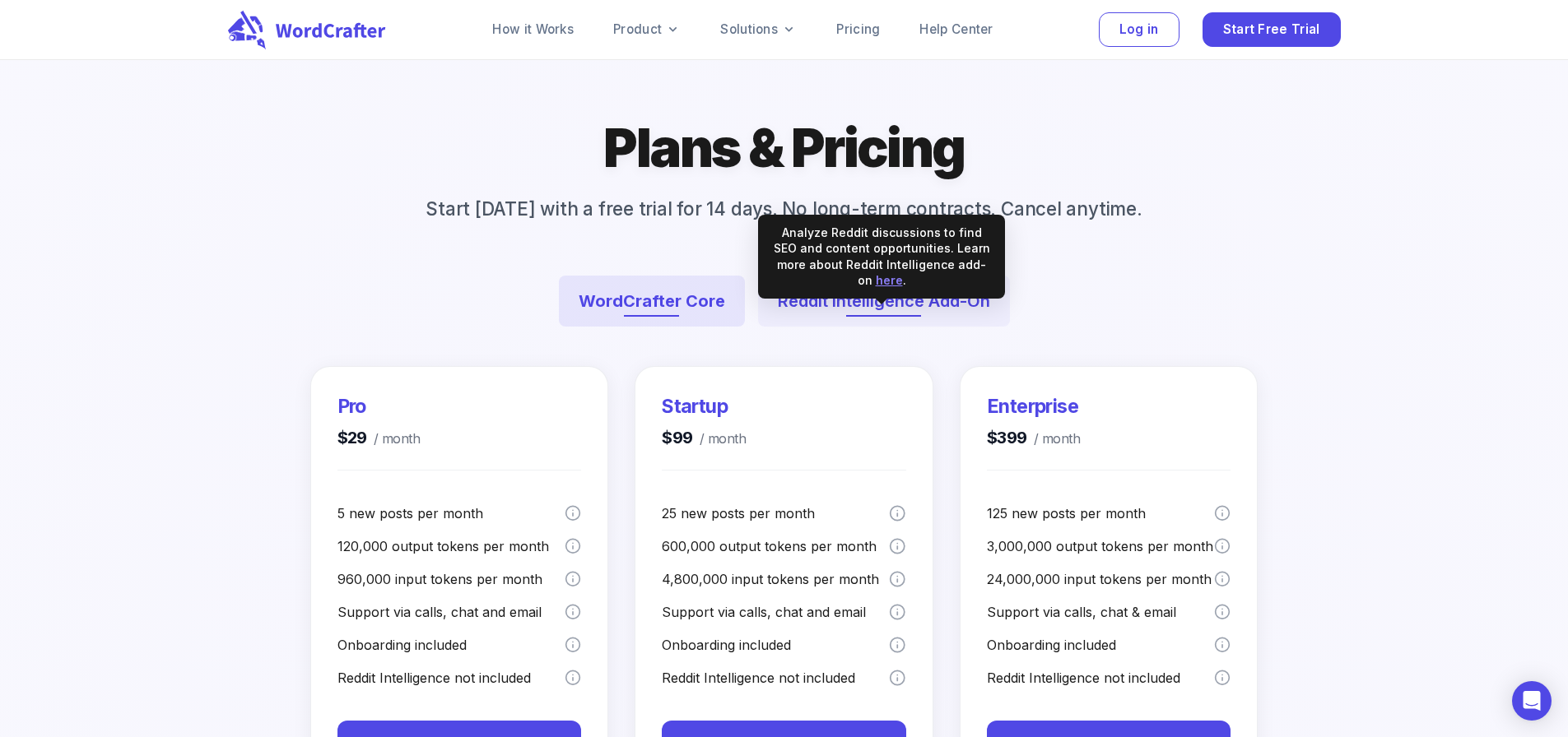
click at [894, 326] on button "Reddit Intelligence Add-On" at bounding box center [884, 301] width 252 height 51
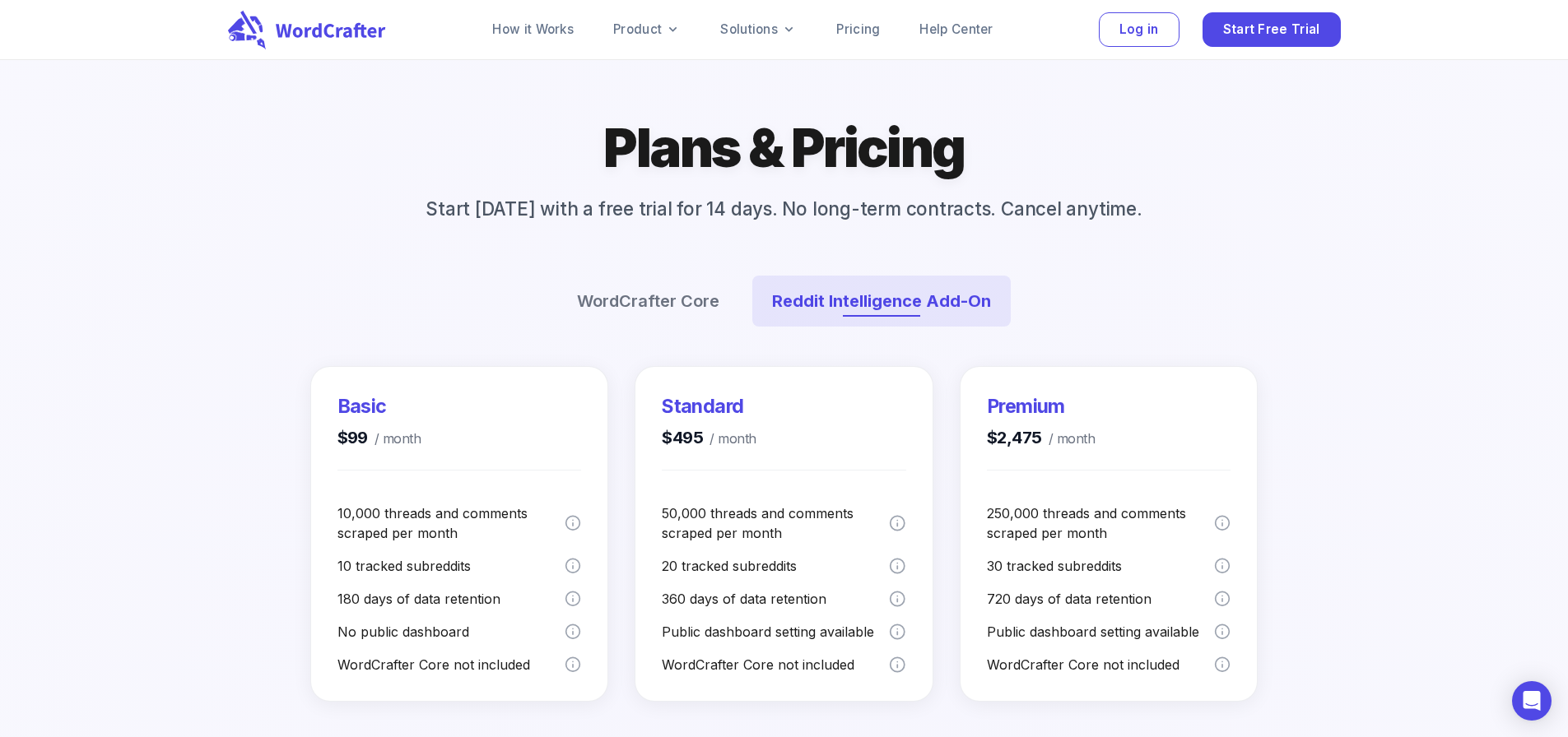
click at [111, 358] on div at bounding box center [784, 627] width 3135 height 2475
click at [634, 326] on button "WordCrafter Core" at bounding box center [648, 301] width 182 height 51
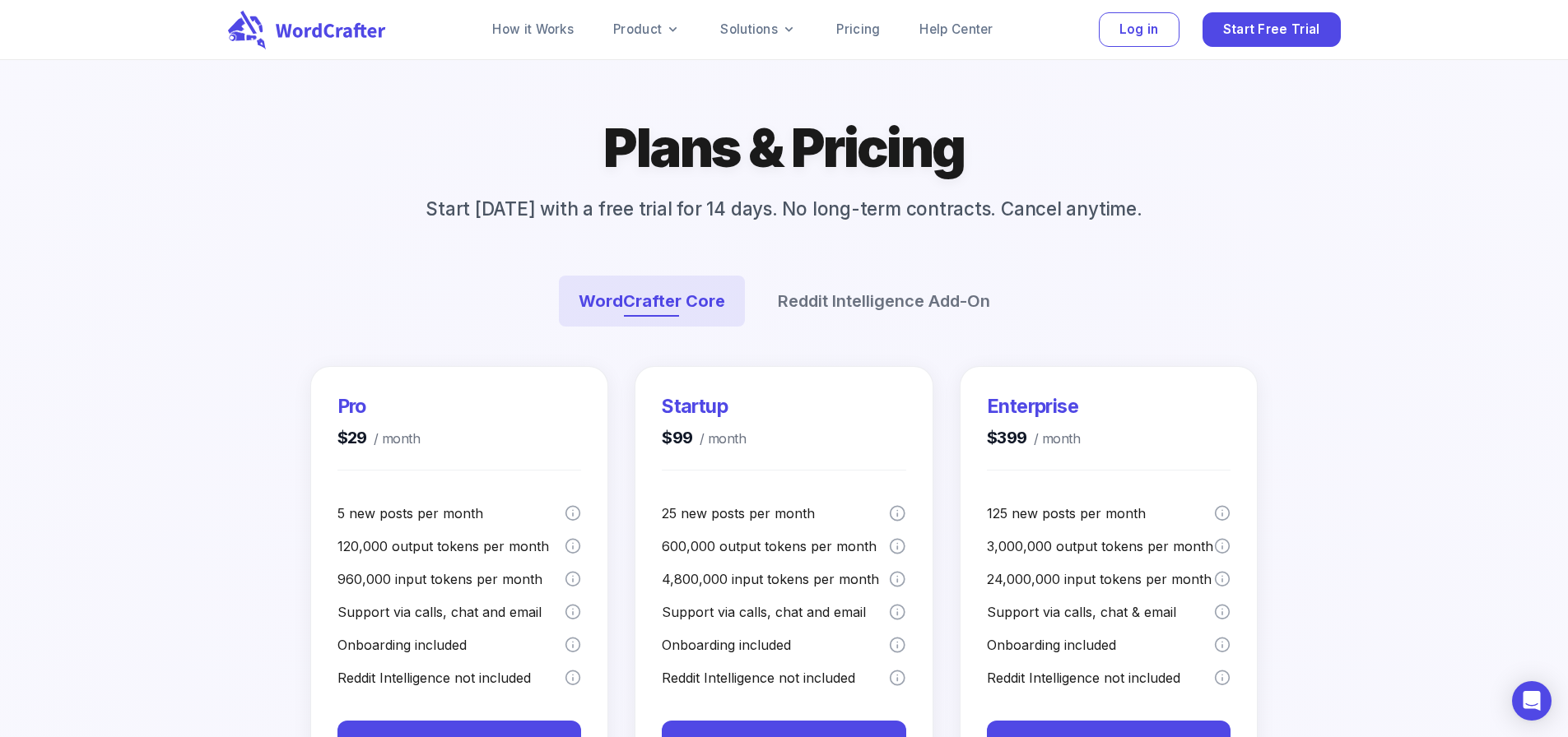
click at [143, 283] on div at bounding box center [784, 587] width 3135 height 2319
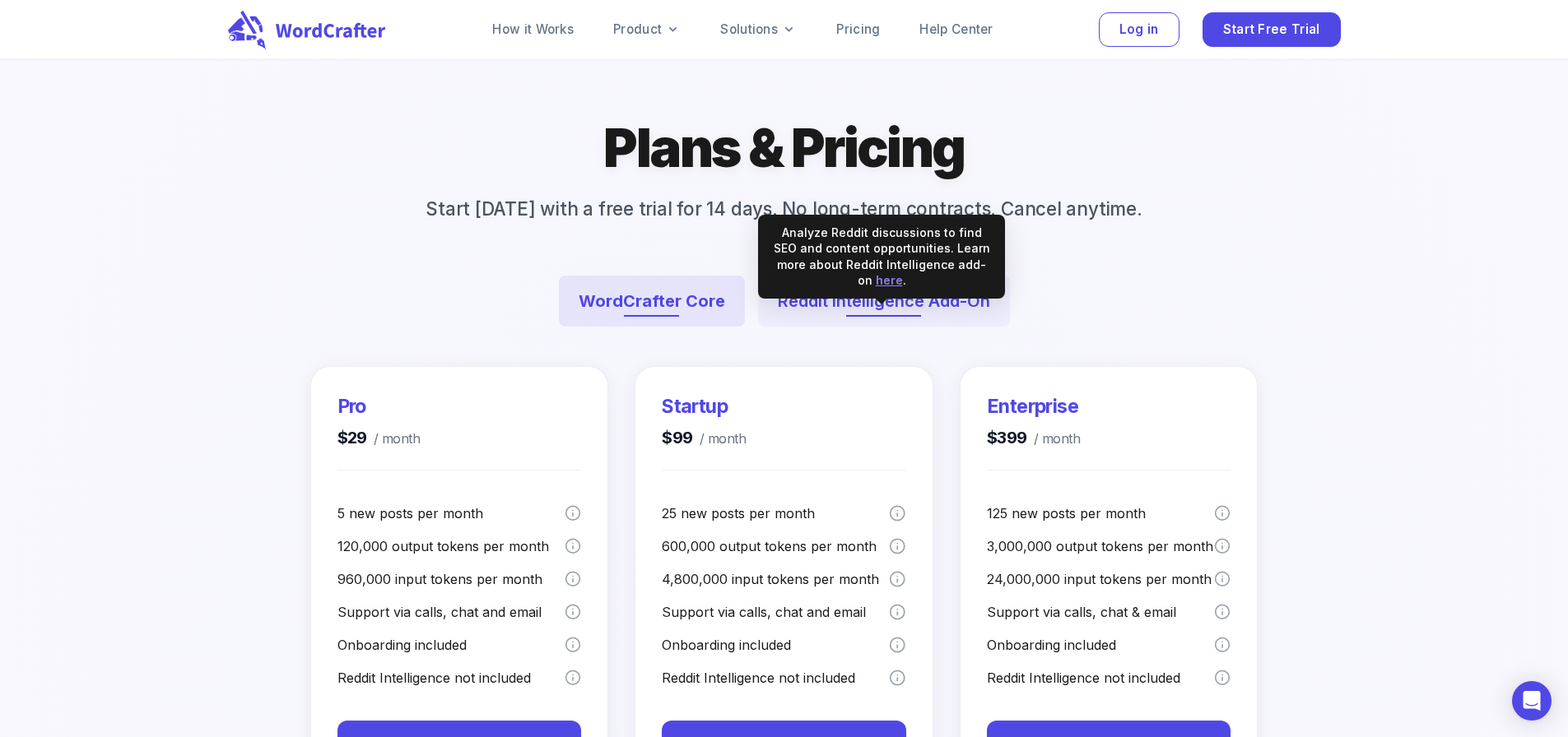
click at [907, 326] on button "Reddit Intelligence Add-On" at bounding box center [884, 301] width 252 height 51
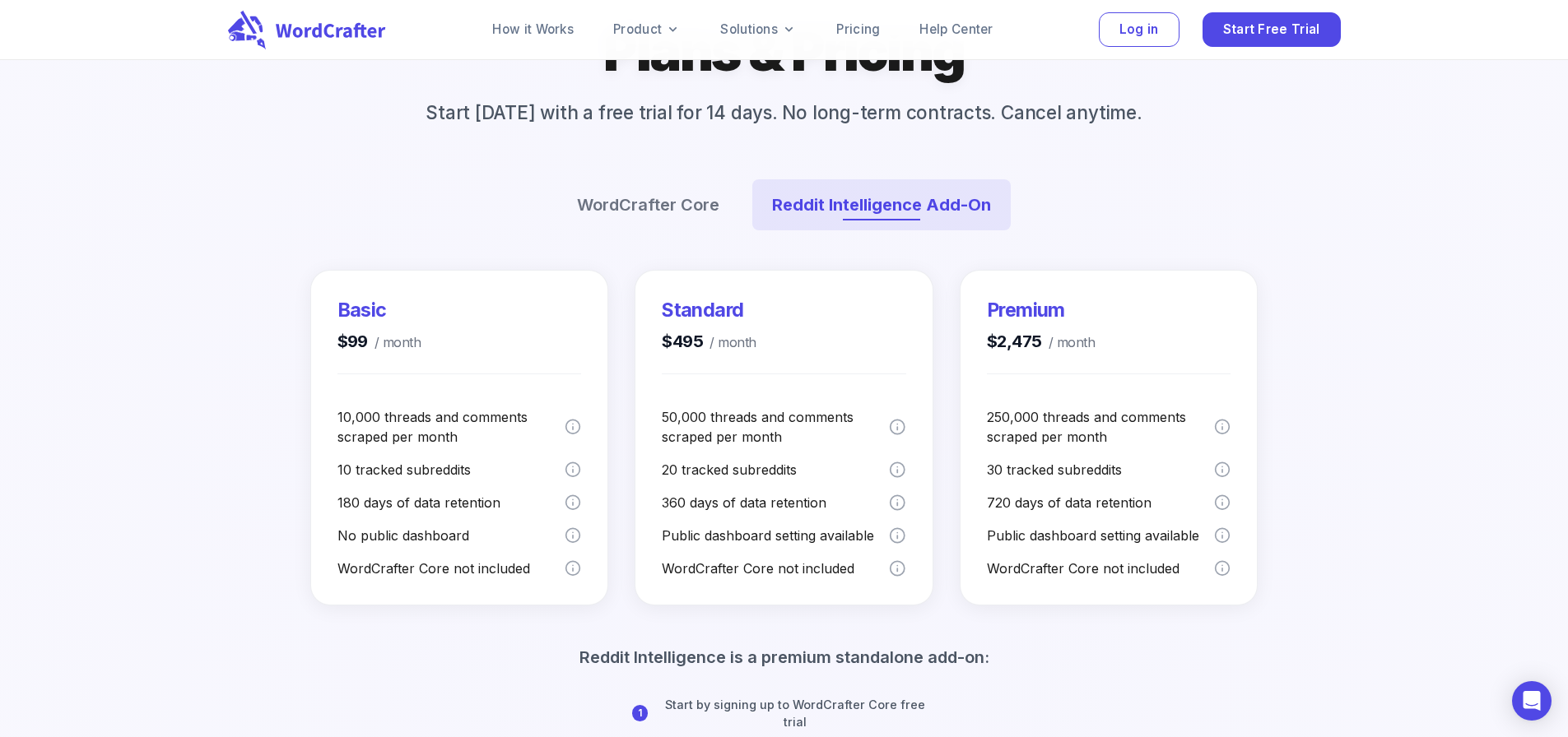
scroll to position [247, 0]
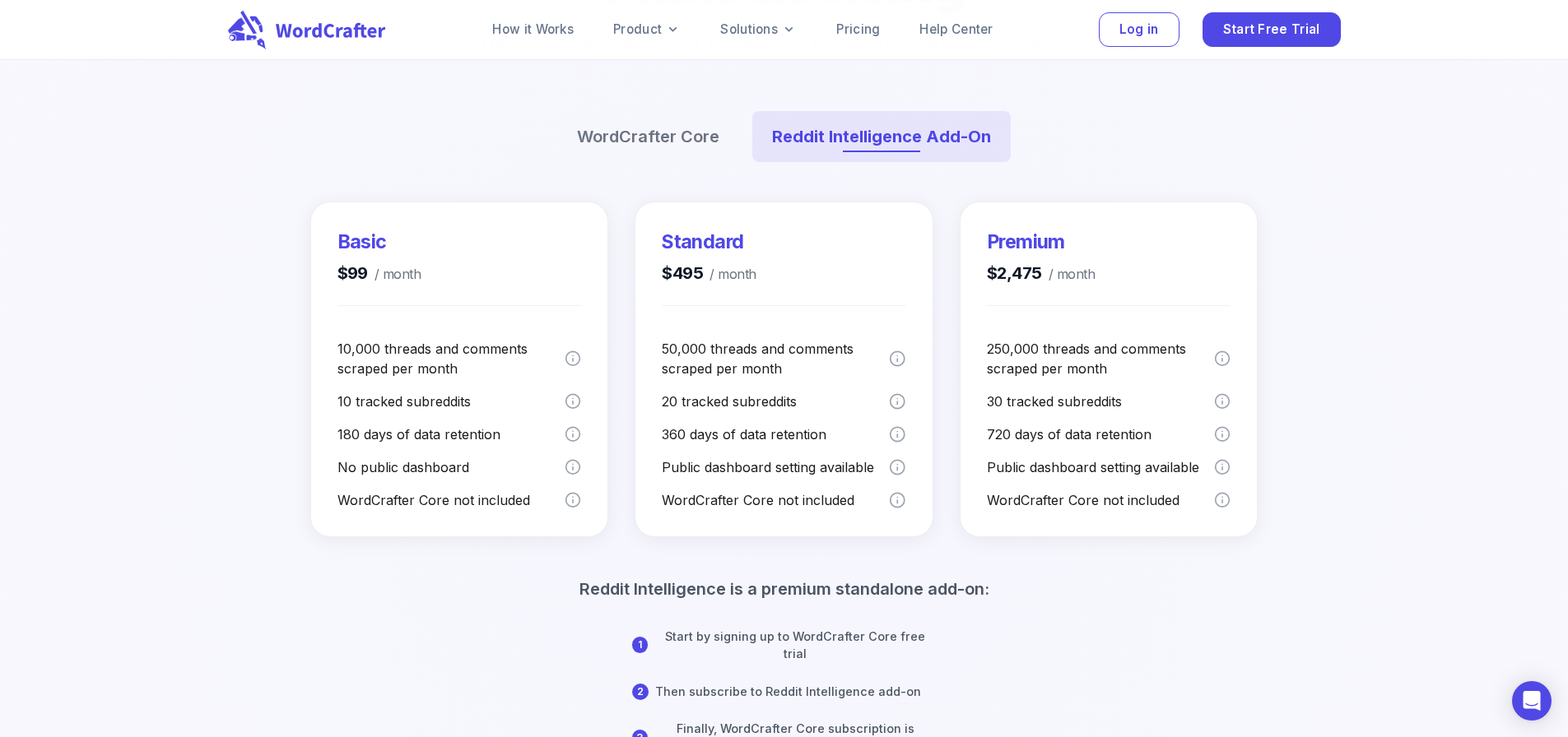
click at [267, 341] on div at bounding box center [784, 462] width 3135 height 2475
click at [246, 446] on div at bounding box center [783, 462] width 3235 height 2554
click at [282, 400] on div at bounding box center [784, 462] width 3135 height 2475
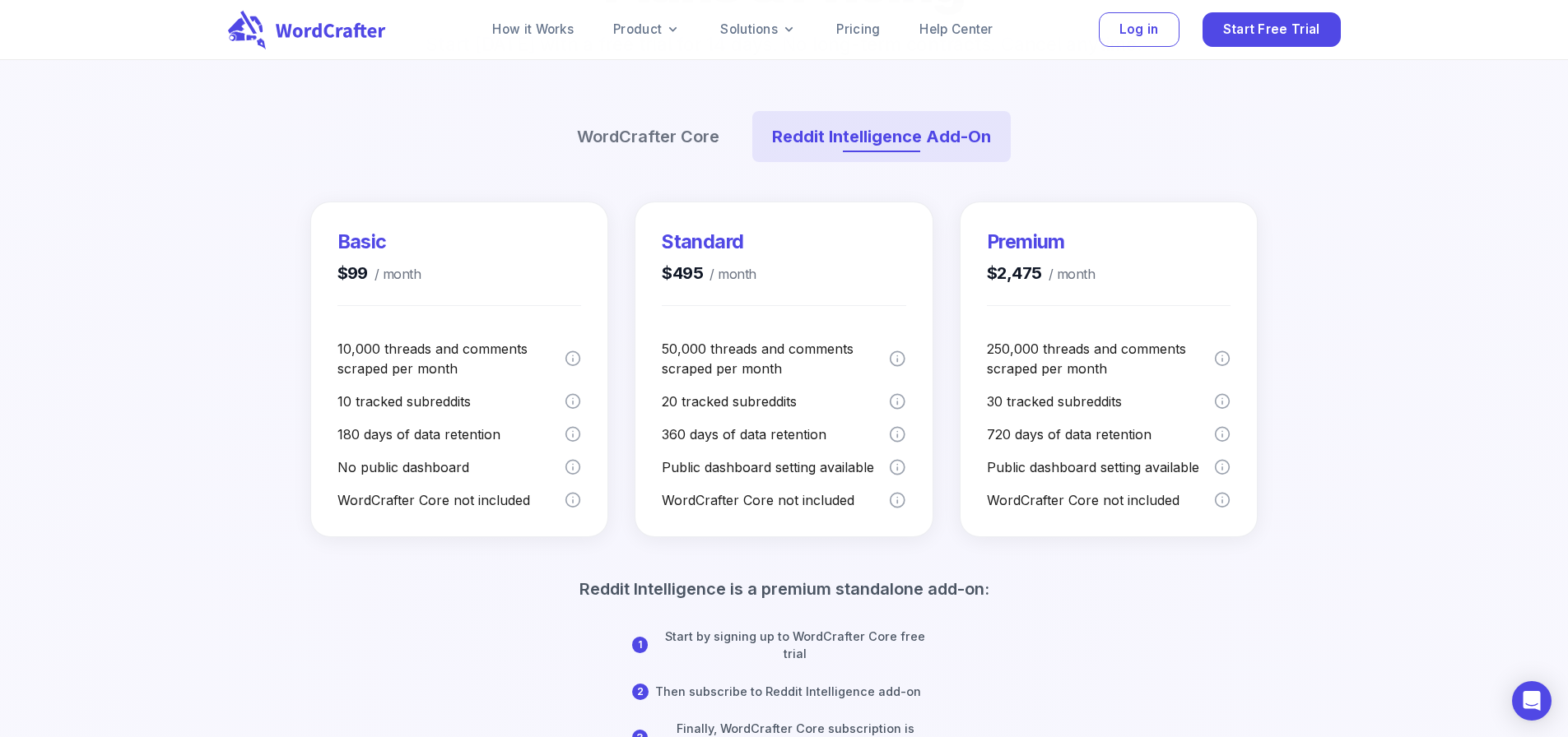
click at [282, 400] on div at bounding box center [784, 462] width 3137 height 2477
drag, startPoint x: 300, startPoint y: 212, endPoint x: 1302, endPoint y: 548, distance: 1056.8
click at [1302, 548] on div "Plans & Pricing Start today with a free trial for 14 days. No long-term contrac…" at bounding box center [784, 462] width 1568 height 1237
click at [1338, 506] on div at bounding box center [784, 462] width 3135 height 2475
click at [208, 282] on div at bounding box center [784, 462] width 3135 height 2475
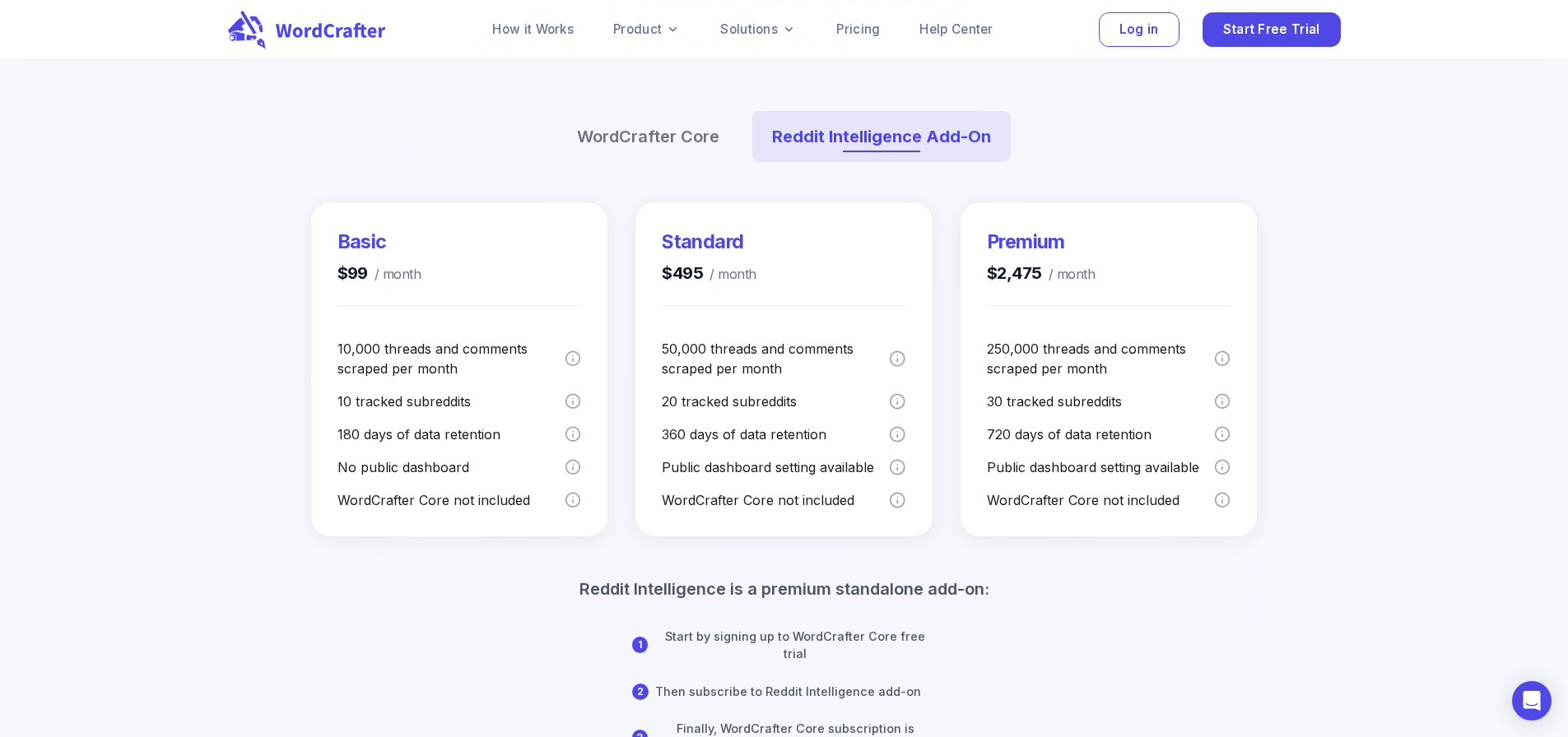
click at [224, 252] on div at bounding box center [784, 461] width 3154 height 2489
click at [223, 320] on div at bounding box center [784, 462] width 3137 height 2477
